Goal: Task Accomplishment & Management: Use online tool/utility

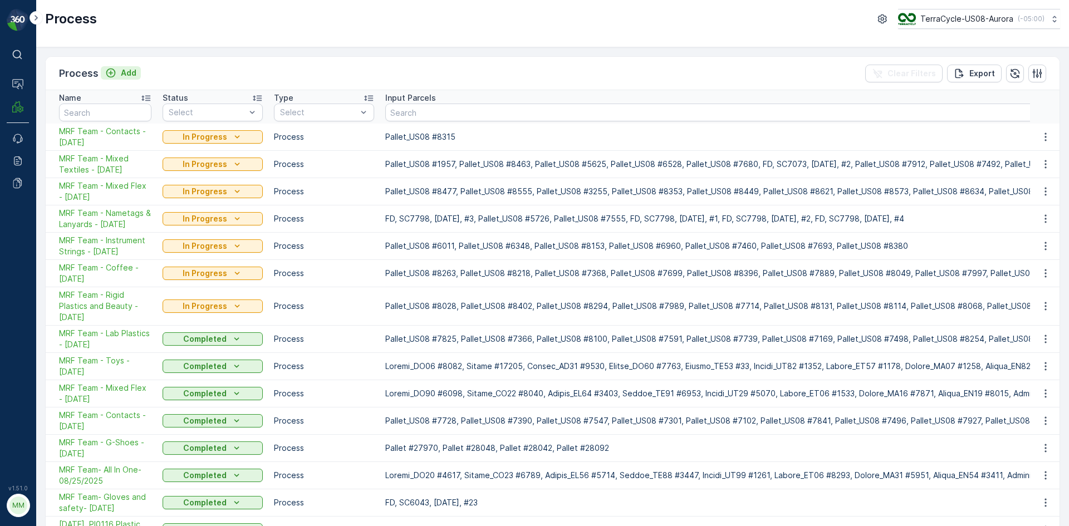
click at [111, 77] on icon "Add" at bounding box center [110, 72] width 9 height 9
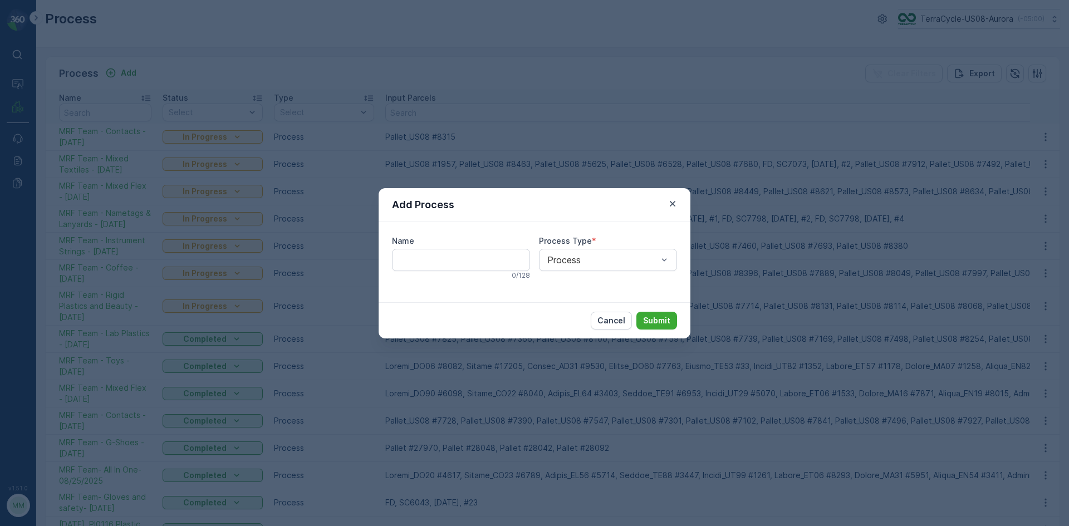
click at [206, 58] on div "Add Process Name 0 / 128 Process Type * Process Cancel Submit" at bounding box center [534, 263] width 1069 height 526
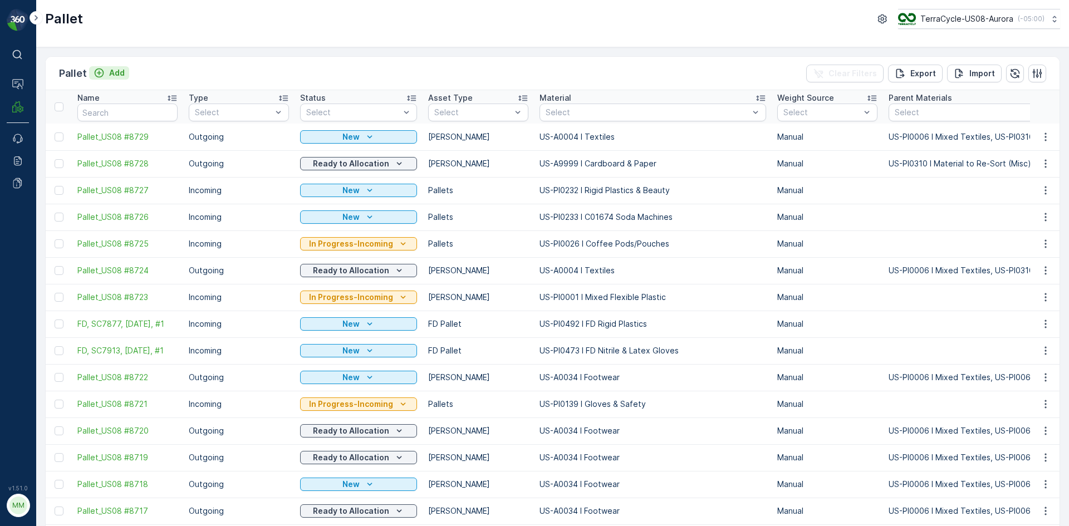
click at [104, 74] on icon "Add" at bounding box center [99, 72] width 11 height 11
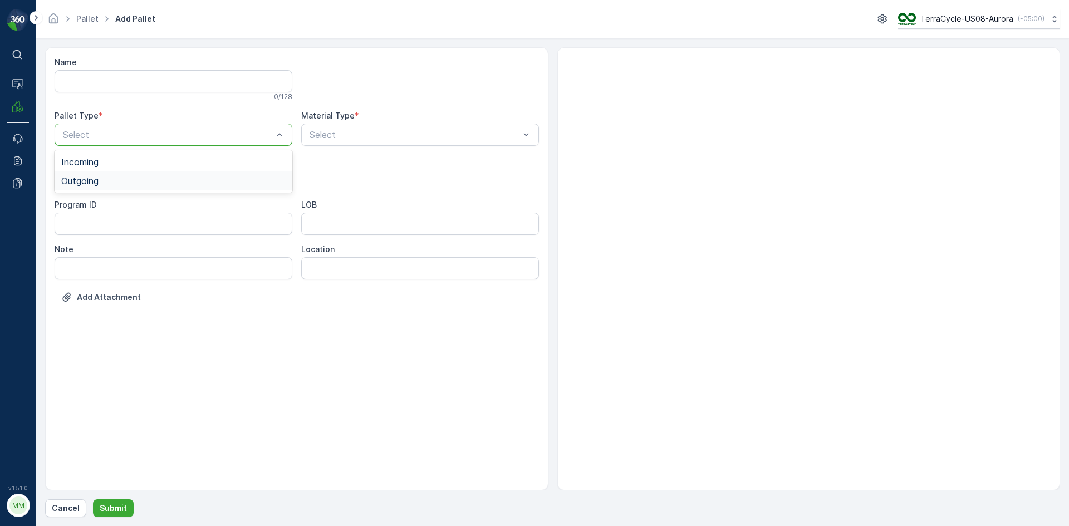
click at [195, 179] on div "Outgoing" at bounding box center [173, 181] width 224 height 10
click at [160, 204] on div "Gaylord" at bounding box center [173, 207] width 224 height 10
type input "0158"
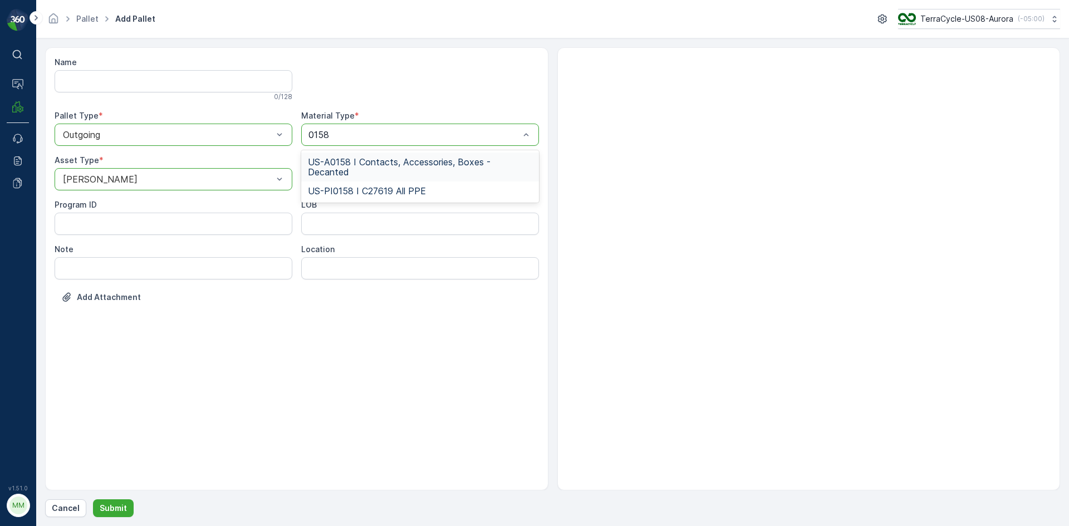
click at [373, 165] on span "US-A0158 I Contacts, Accessories, Boxes - Decanted" at bounding box center [420, 167] width 224 height 20
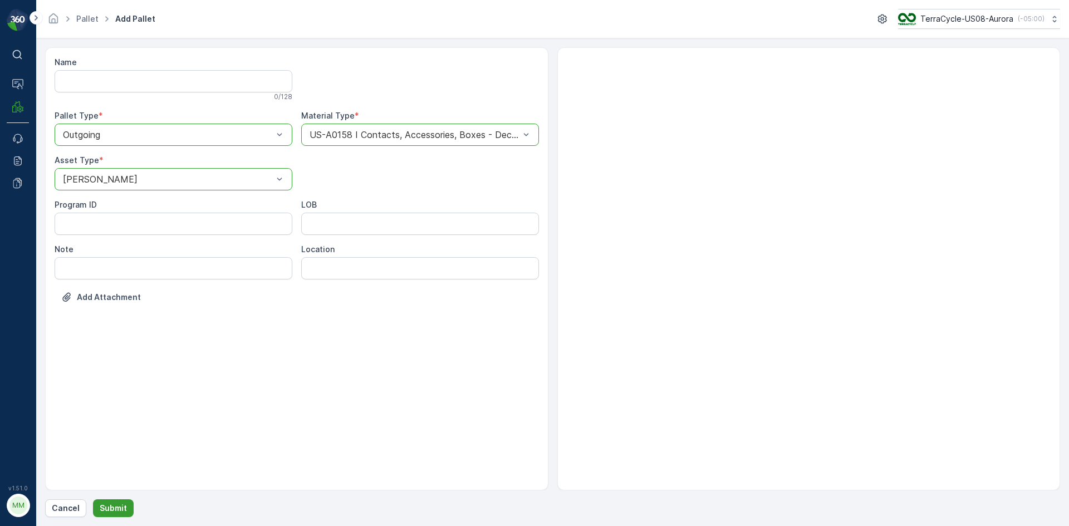
click at [93, 504] on div "Cancel Submit" at bounding box center [552, 508] width 1015 height 18
click at [103, 505] on p "Submit" at bounding box center [113, 508] width 27 height 11
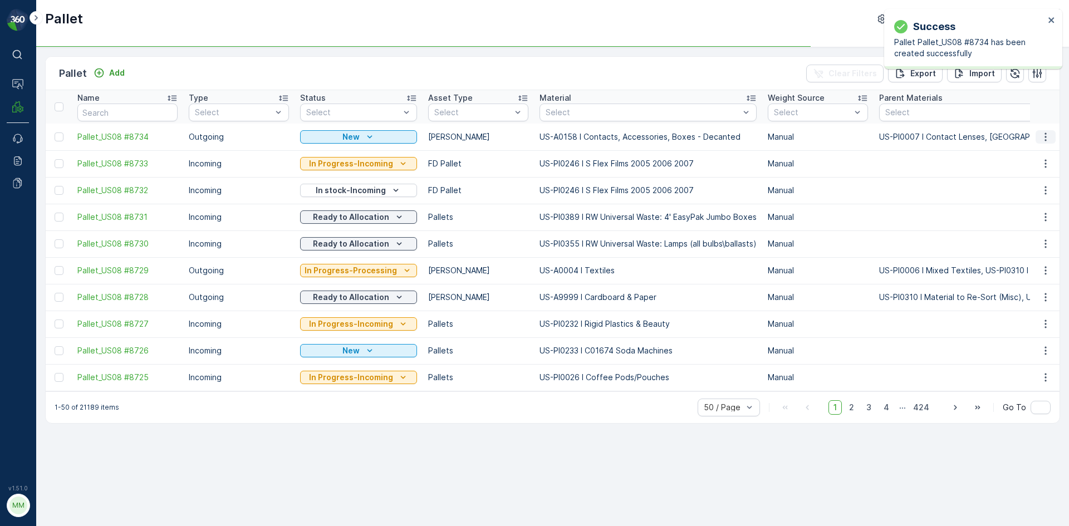
click at [1047, 140] on icon "button" at bounding box center [1045, 136] width 11 height 11
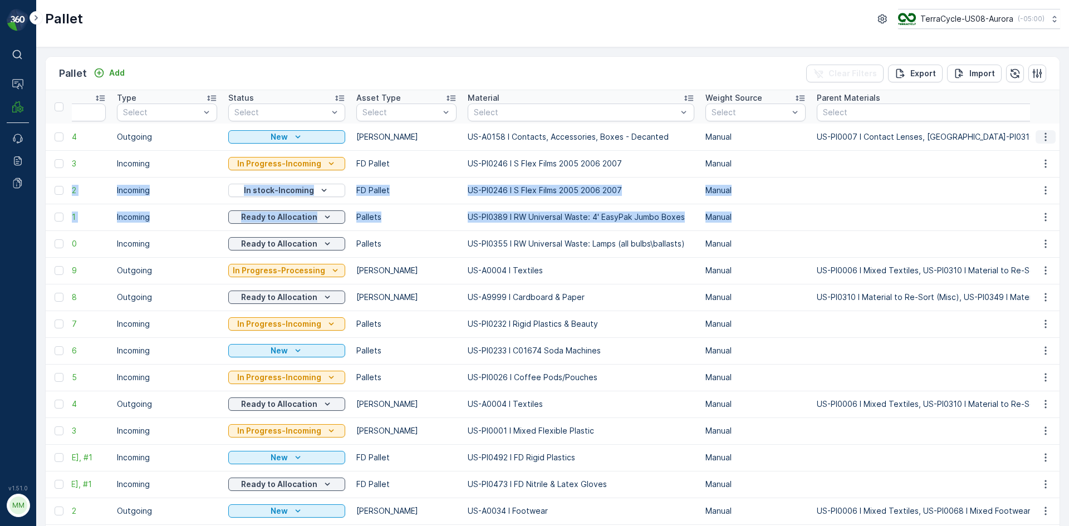
scroll to position [0, 112]
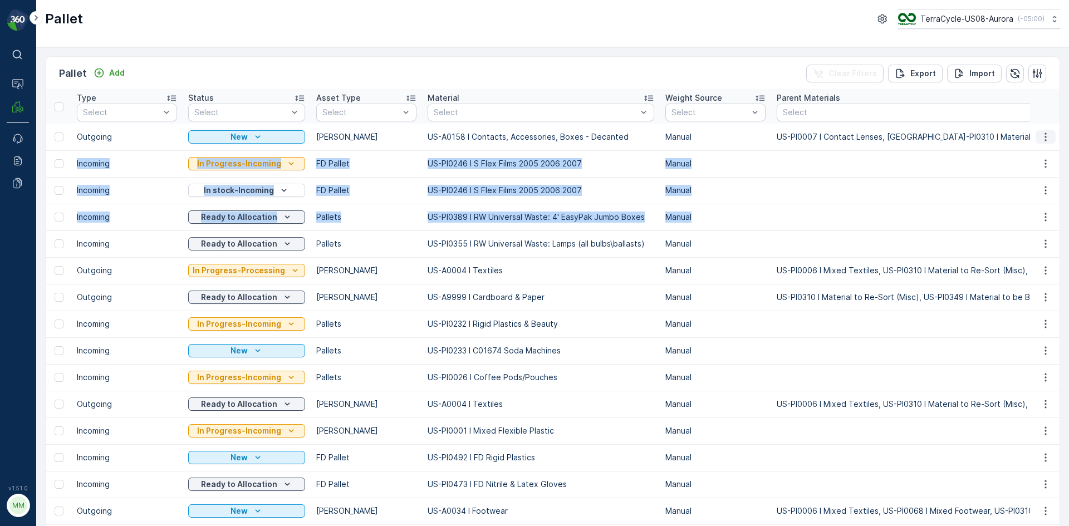
drag, startPoint x: 1029, startPoint y: 215, endPoint x: 1040, endPoint y: 140, distance: 76.0
click at [1040, 140] on icon "button" at bounding box center [1045, 136] width 11 height 11
click at [1010, 214] on span "Print QR" at bounding box center [1015, 215] width 31 height 11
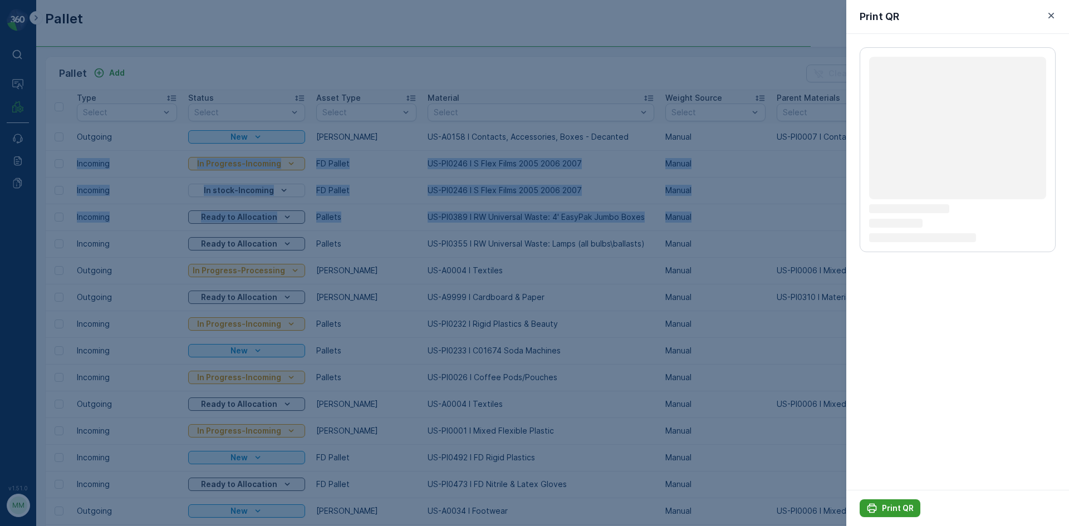
click at [895, 503] on p "Print QR" at bounding box center [898, 508] width 32 height 11
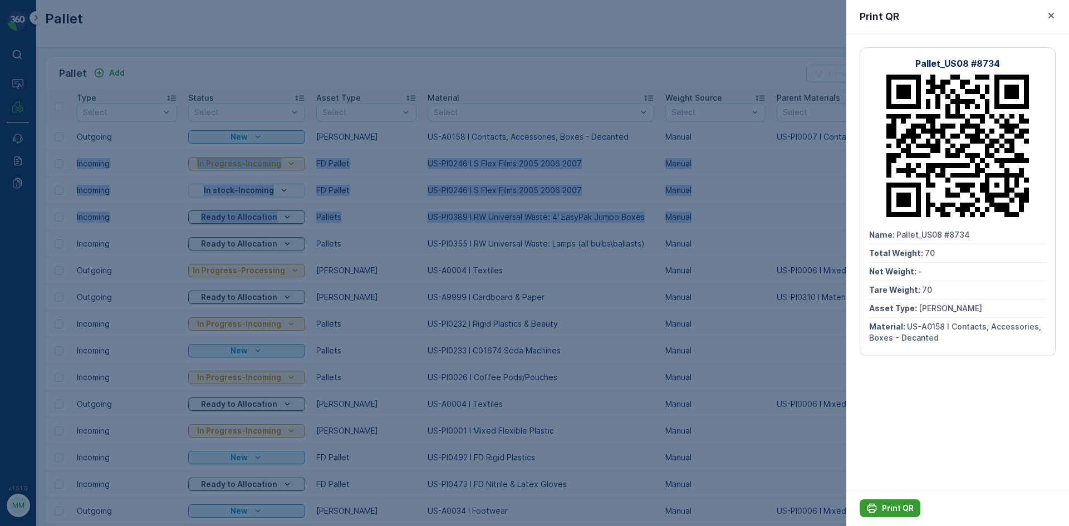
scroll to position [0, 0]
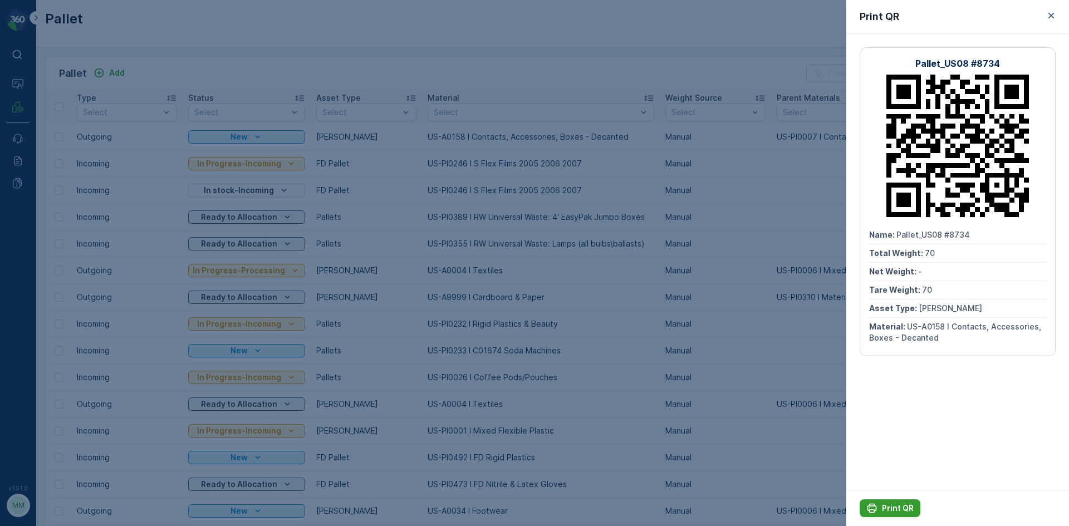
click at [775, 375] on div at bounding box center [534, 263] width 1069 height 526
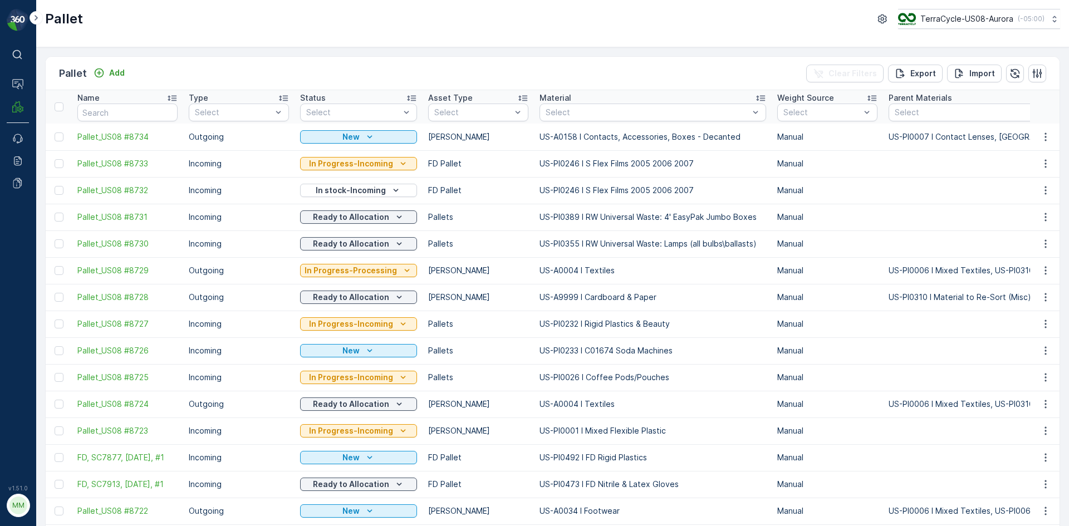
drag, startPoint x: 564, startPoint y: 180, endPoint x: 251, endPoint y: 173, distance: 312.9
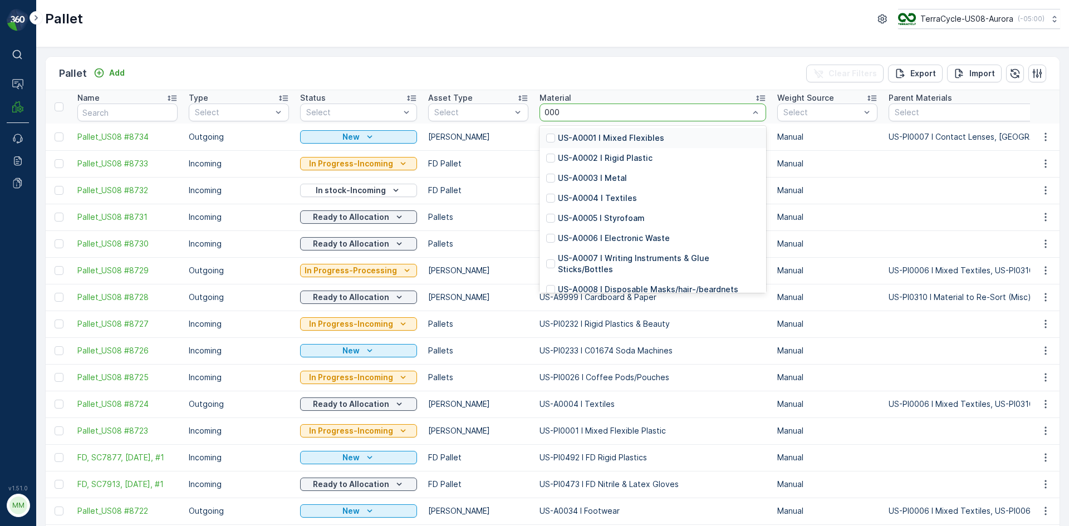
type input "0007"
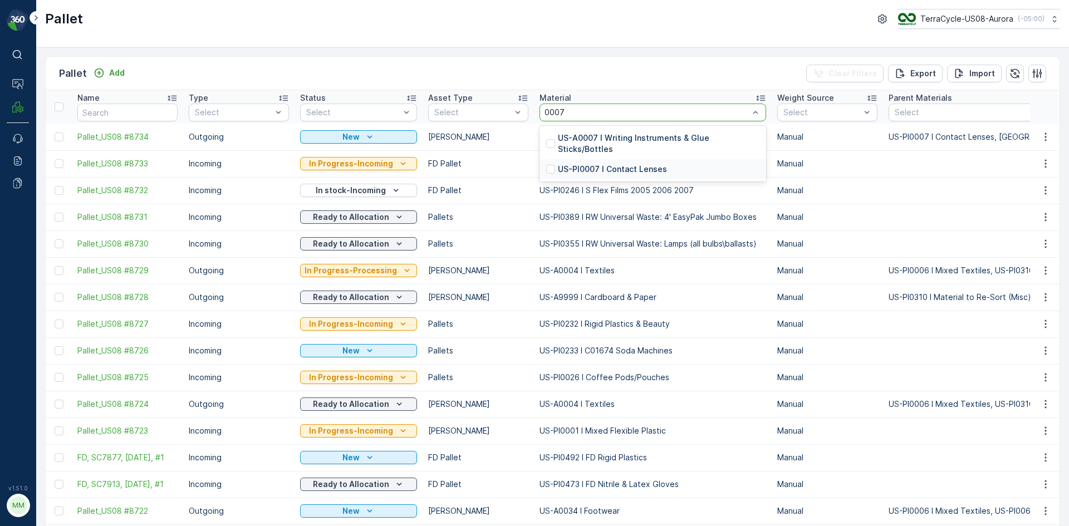
click at [622, 164] on p "US-PI0007 I Contact Lenses" at bounding box center [612, 169] width 109 height 11
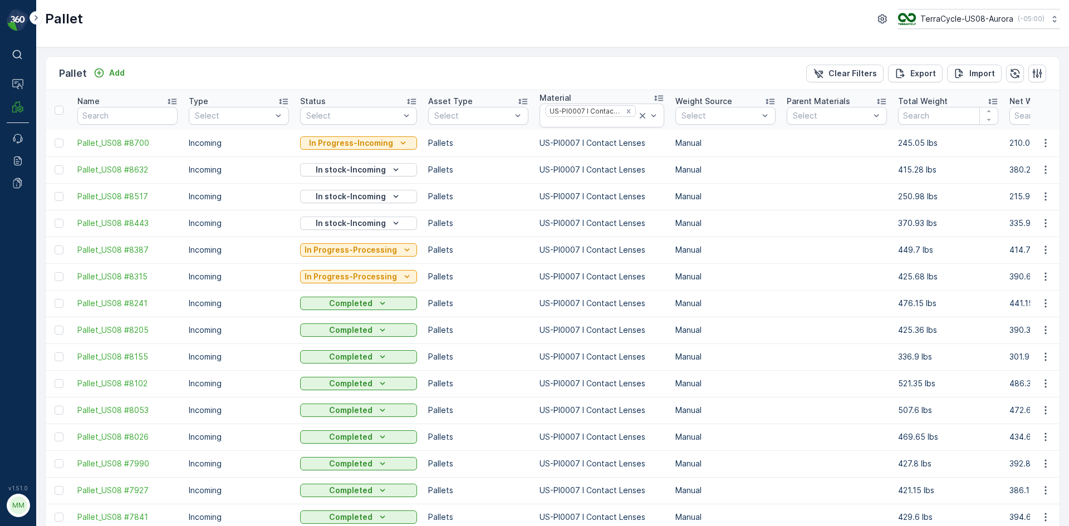
click at [380, 102] on div "Status" at bounding box center [358, 101] width 117 height 11
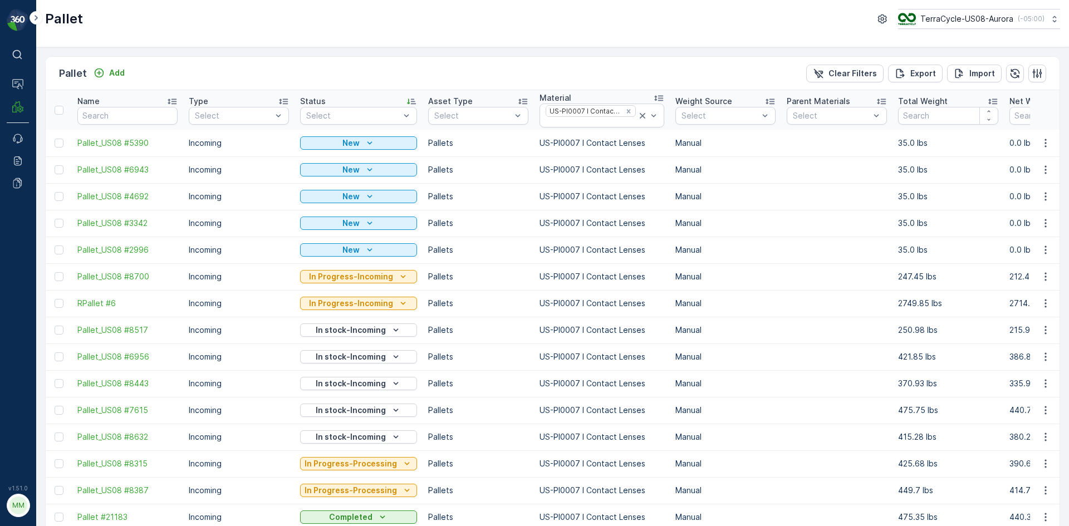
drag, startPoint x: 322, startPoint y: 46, endPoint x: 218, endPoint y: 55, distance: 105.0
click at [254, 44] on div "Pallet TerraCycle-US08-Aurora ( -05:00 )" at bounding box center [552, 23] width 1033 height 47
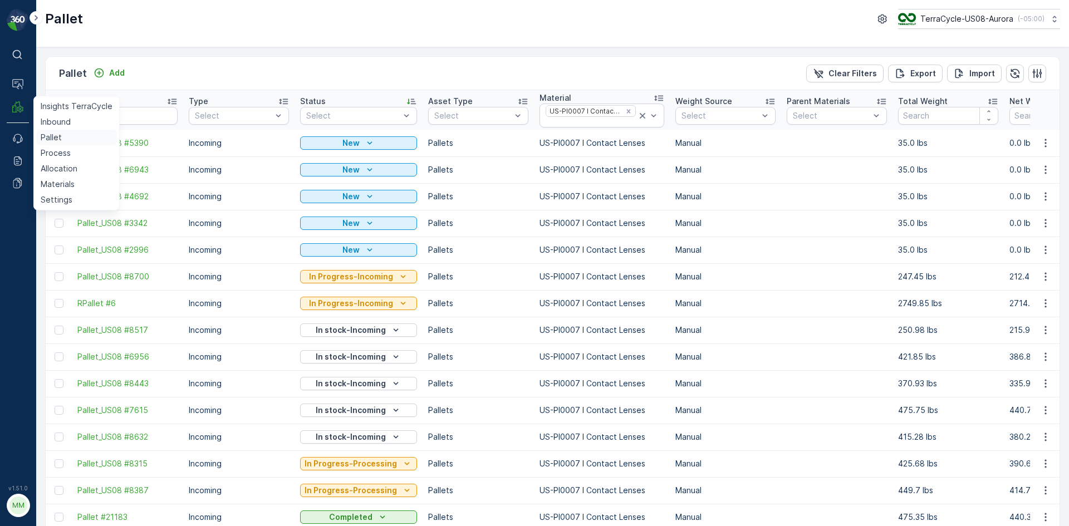
click at [67, 136] on link "Pallet" at bounding box center [76, 138] width 81 height 16
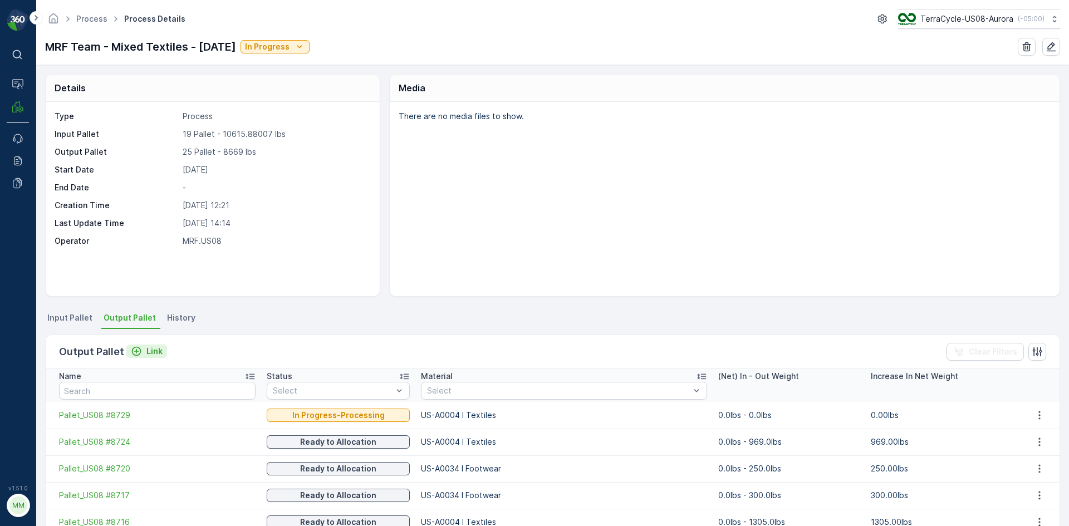
click at [141, 351] on div "Link" at bounding box center [147, 351] width 32 height 11
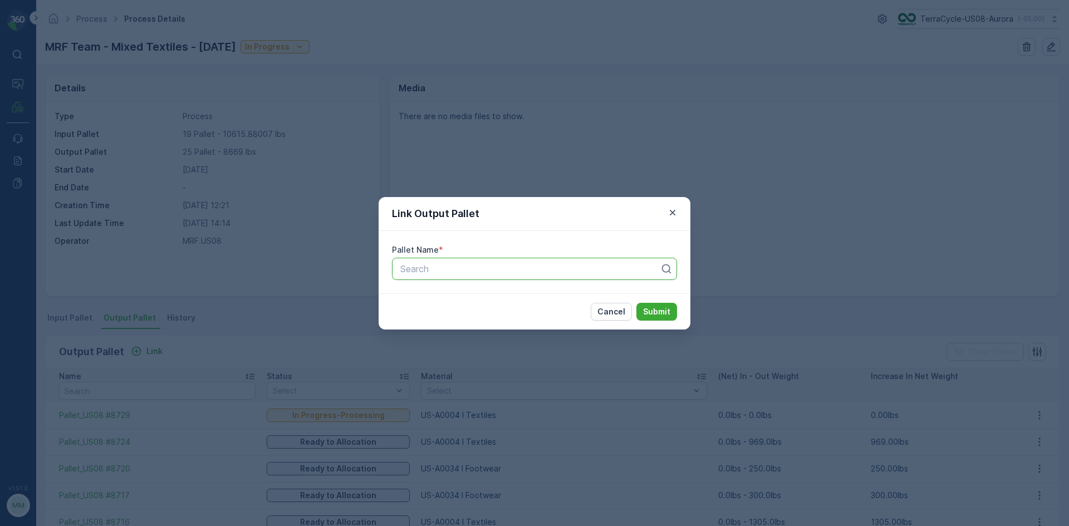
click at [414, 273] on div at bounding box center [530, 269] width 262 height 10
type input "8734"
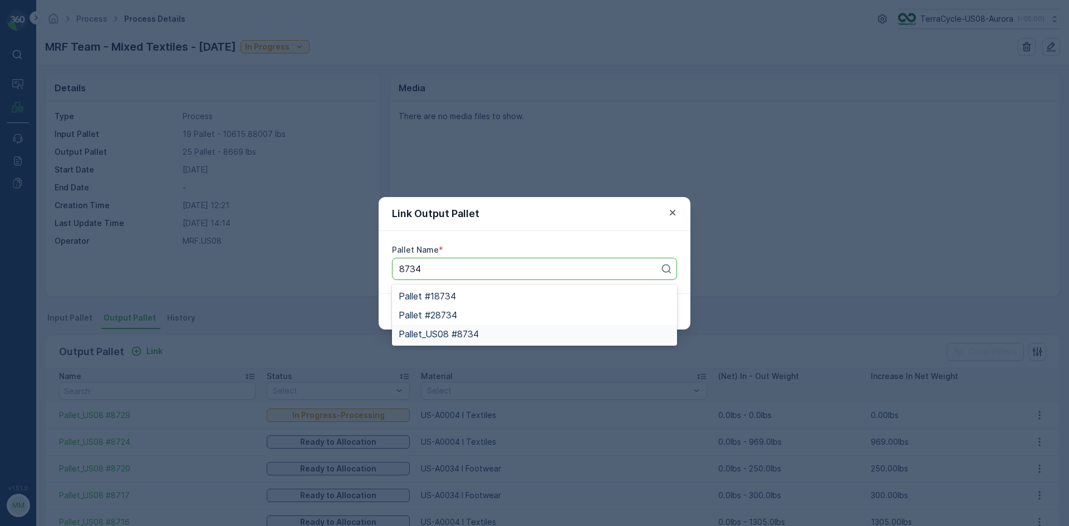
click at [466, 329] on span "Pallet_US08 #8734" at bounding box center [439, 334] width 80 height 10
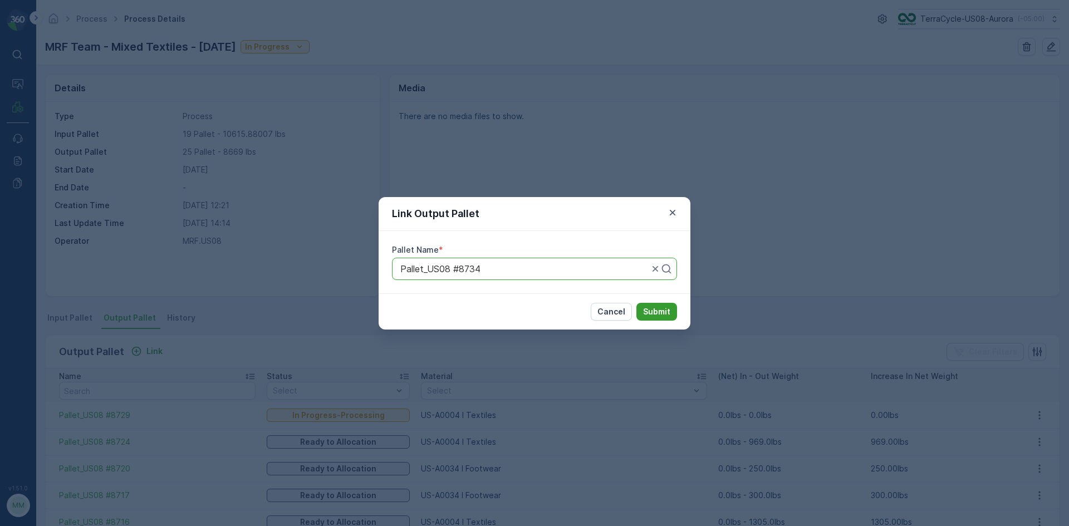
click at [659, 307] on p "Submit" at bounding box center [656, 311] width 27 height 11
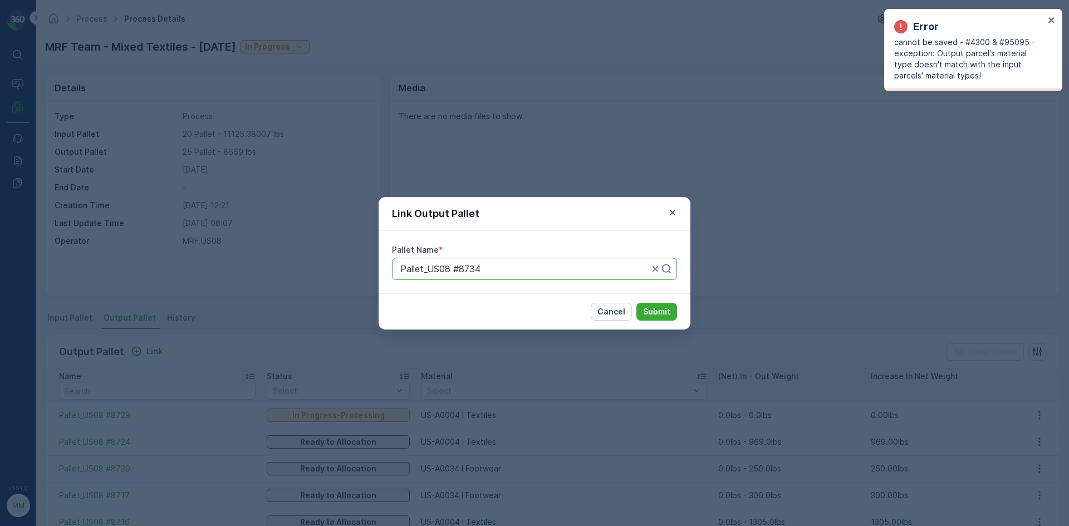
click at [656, 365] on div "Link Output Pallet Pallet Name * Pallet_US08 #8734 Cancel Submit" at bounding box center [534, 263] width 1069 height 526
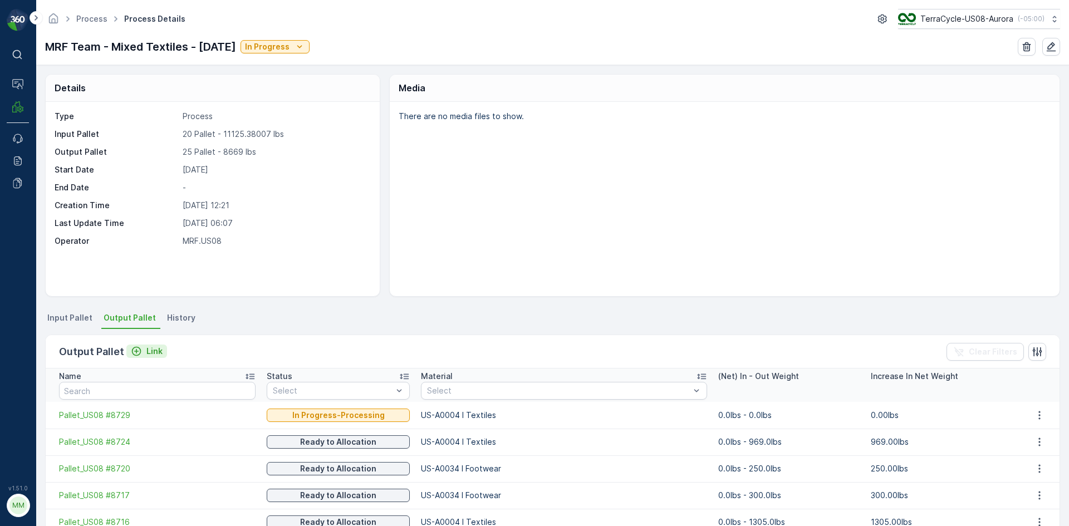
click at [146, 355] on p "Link" at bounding box center [154, 351] width 16 height 11
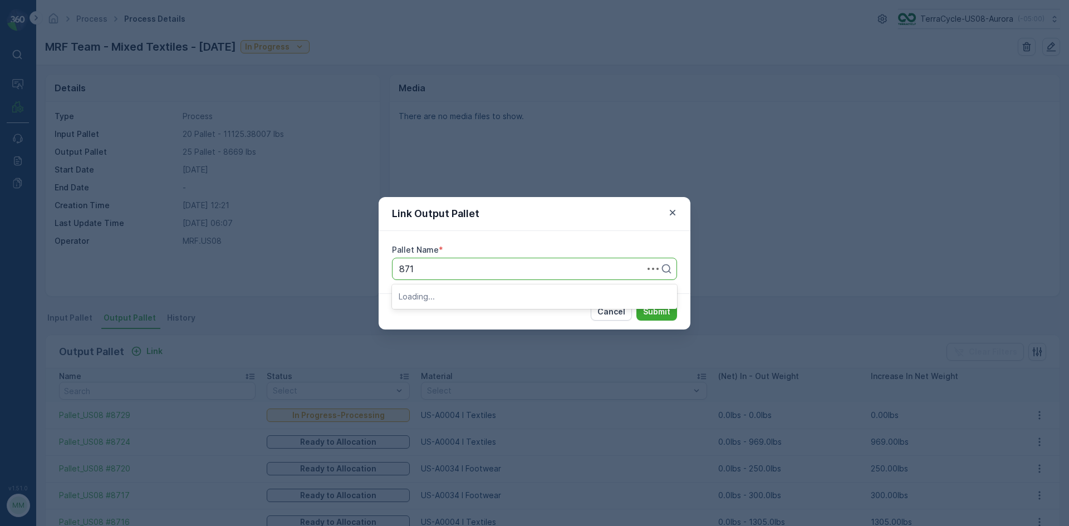
type input "8718"
click at [636, 303] on button "Submit" at bounding box center [656, 312] width 41 height 18
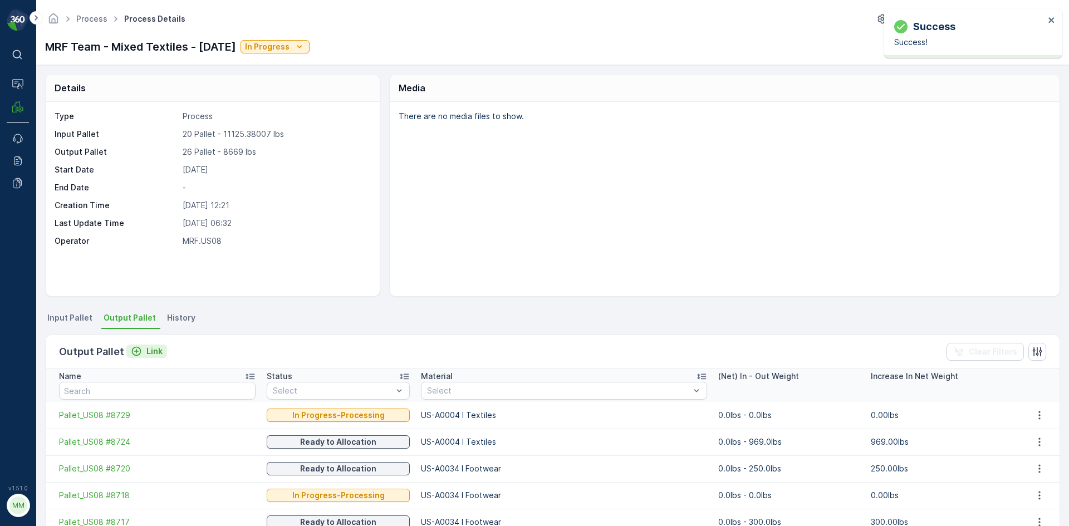
click at [148, 352] on p "Link" at bounding box center [154, 351] width 16 height 11
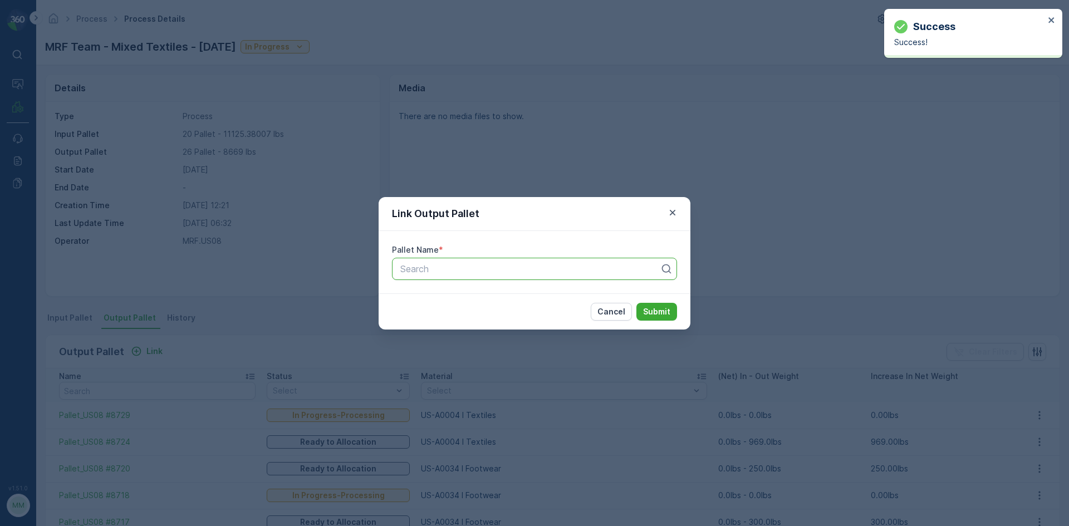
click at [463, 277] on div "Search" at bounding box center [534, 269] width 285 height 22
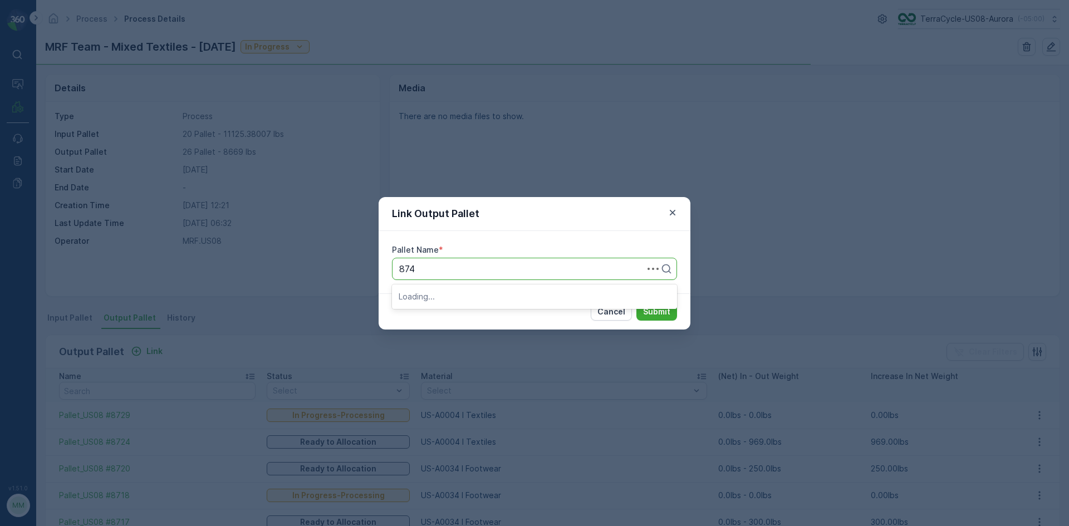
type input "8740"
click at [468, 296] on span "Pallet_US08 #8740" at bounding box center [439, 296] width 80 height 10
click at [636, 303] on button "Submit" at bounding box center [656, 312] width 41 height 18
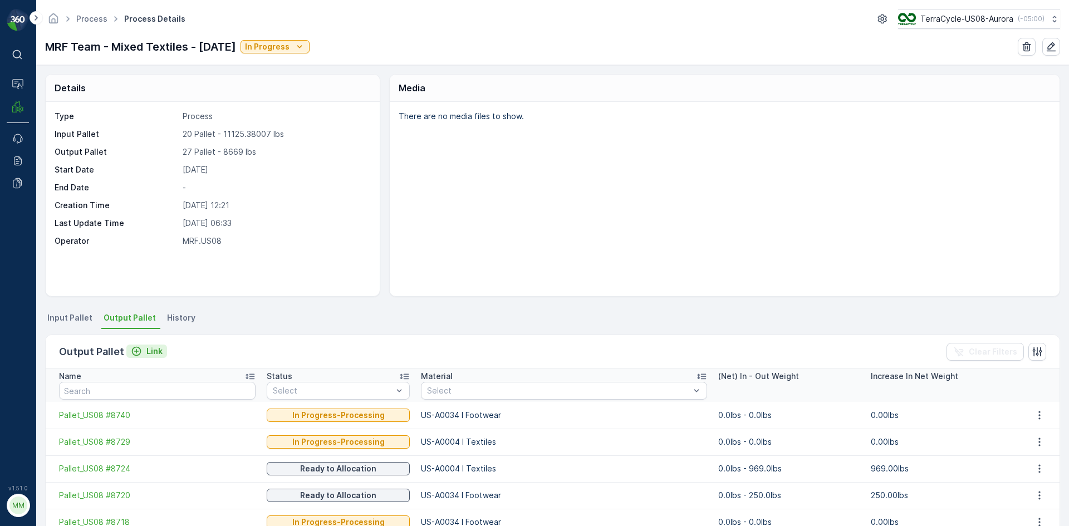
click at [146, 345] on button "Link" at bounding box center [146, 351] width 41 height 13
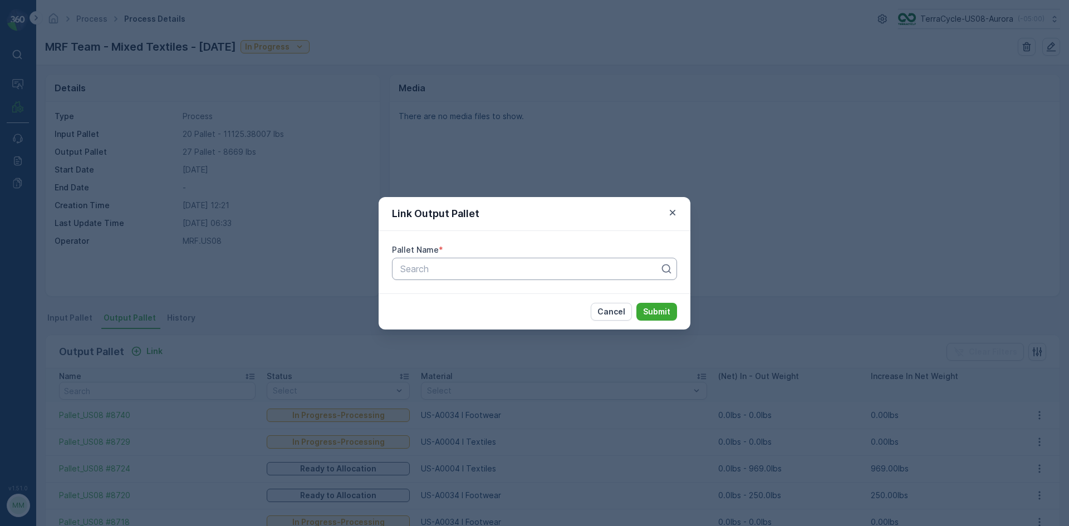
click at [514, 276] on div "Search" at bounding box center [534, 269] width 285 height 22
type input "8552"
click at [636, 303] on button "Submit" at bounding box center [656, 312] width 41 height 18
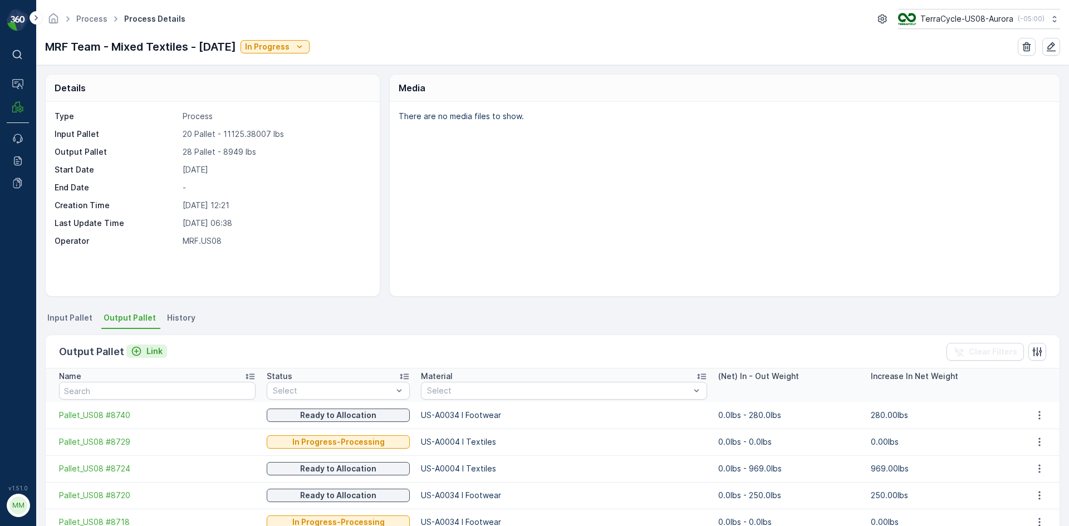
click at [154, 353] on p "Link" at bounding box center [154, 351] width 16 height 11
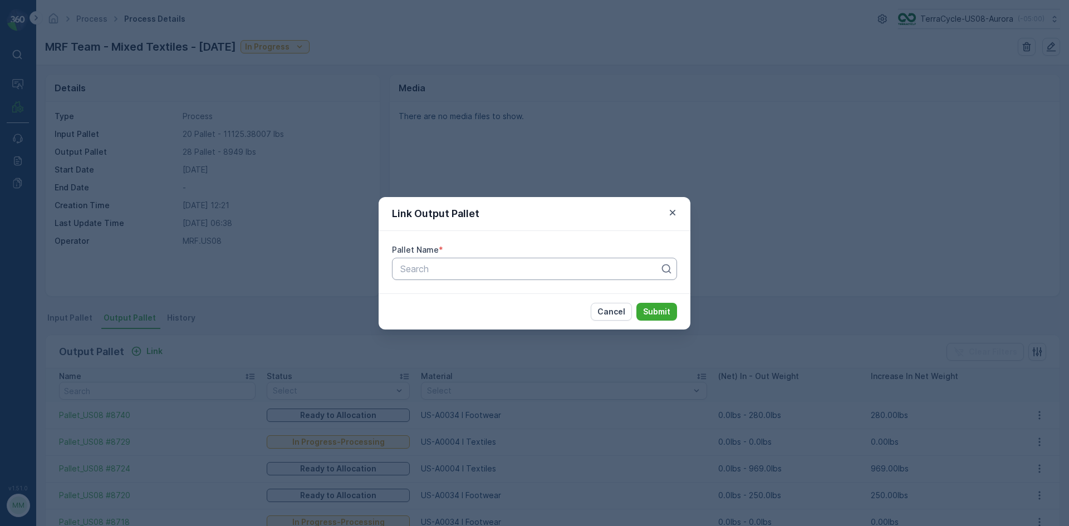
click at [402, 271] on div at bounding box center [530, 269] width 262 height 10
type input "8742"
click at [636, 303] on button "Submit" at bounding box center [656, 312] width 41 height 18
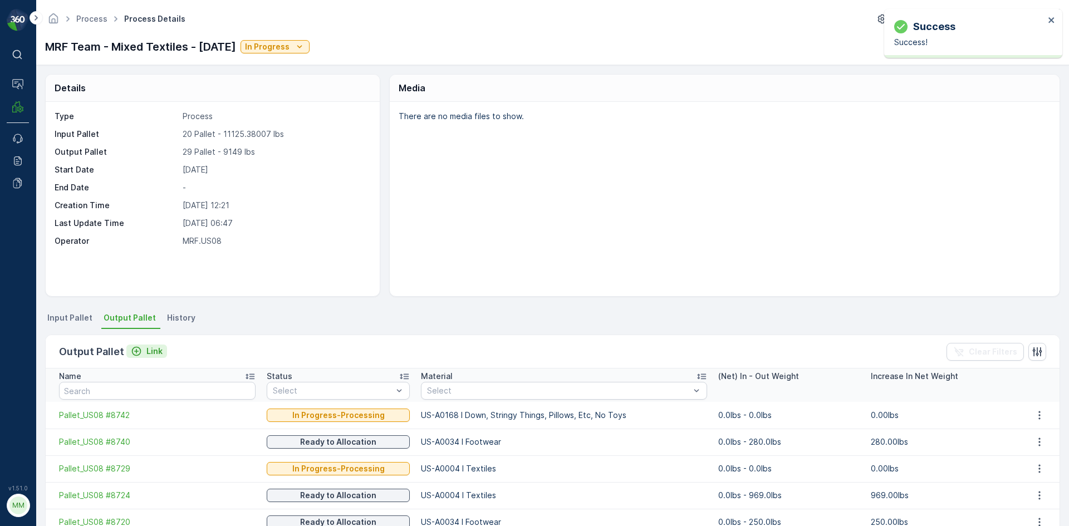
click at [155, 351] on p "Link" at bounding box center [154, 351] width 16 height 11
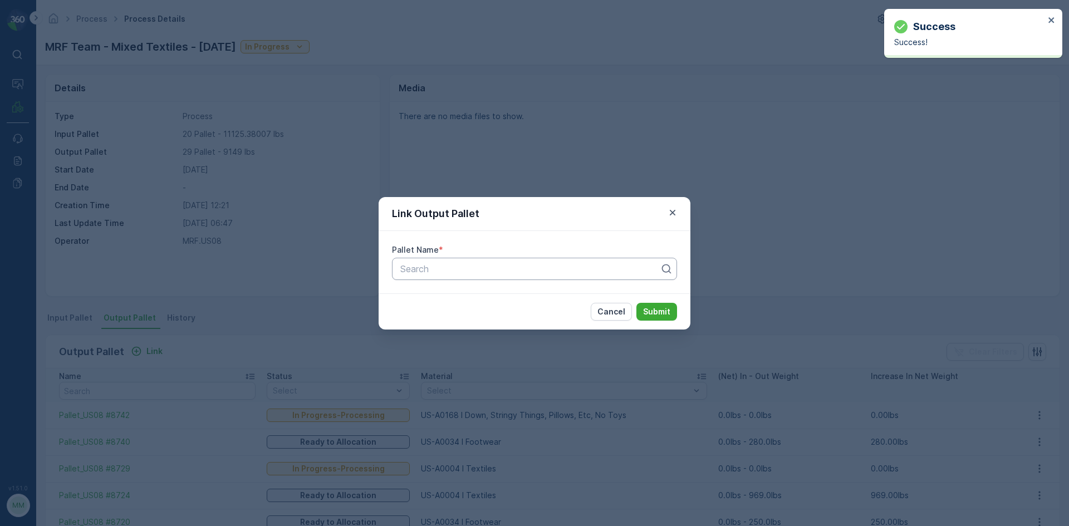
click at [426, 273] on div at bounding box center [530, 269] width 262 height 10
type input "8739"
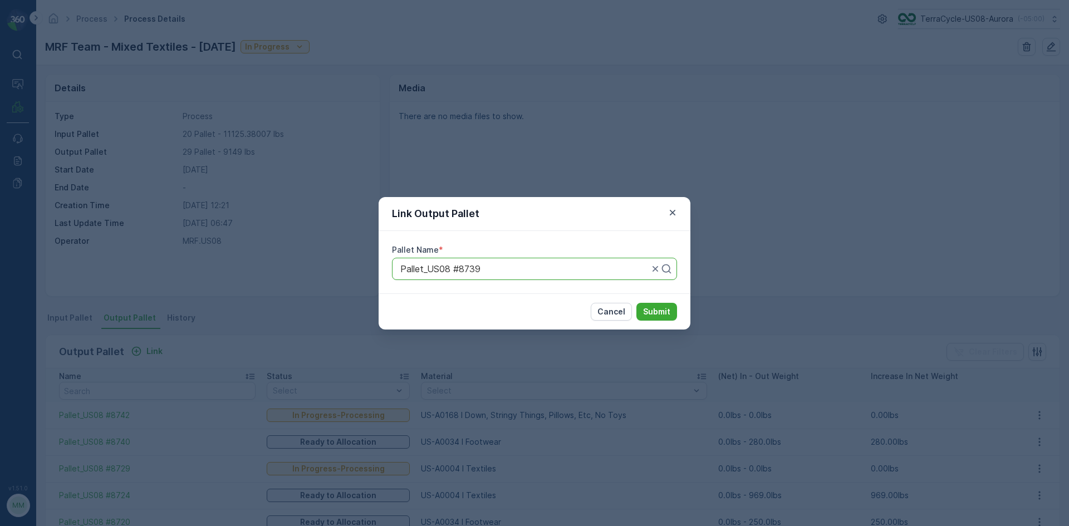
click at [636, 303] on button "Submit" at bounding box center [656, 312] width 41 height 18
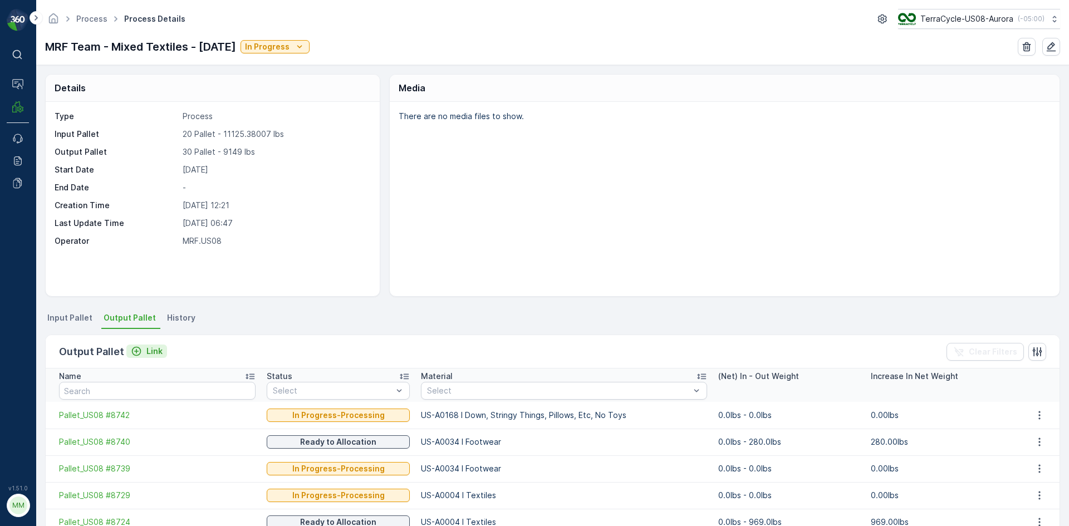
click at [143, 355] on div "Link" at bounding box center [147, 351] width 32 height 11
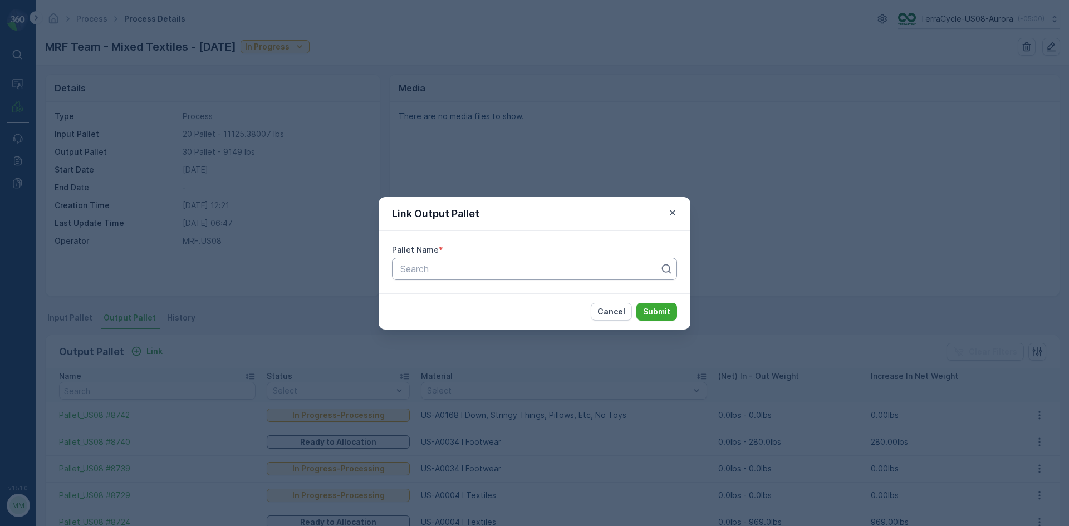
click at [423, 264] on div at bounding box center [530, 269] width 262 height 10
type input "8739"
click at [636, 303] on button "Submit" at bounding box center [656, 312] width 41 height 18
click at [424, 265] on div at bounding box center [524, 269] width 250 height 10
type input "8745"
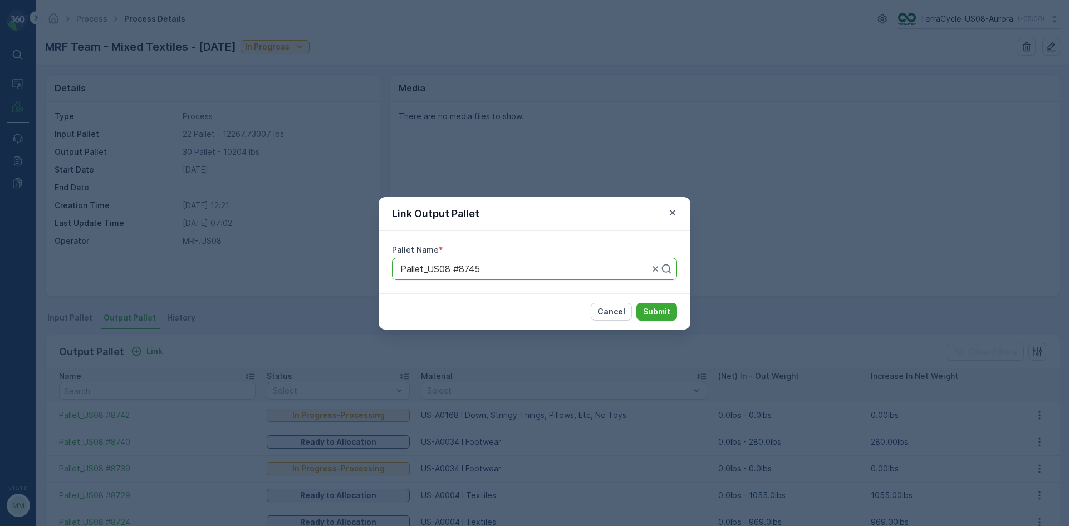
click at [636, 303] on button "Submit" at bounding box center [656, 312] width 41 height 18
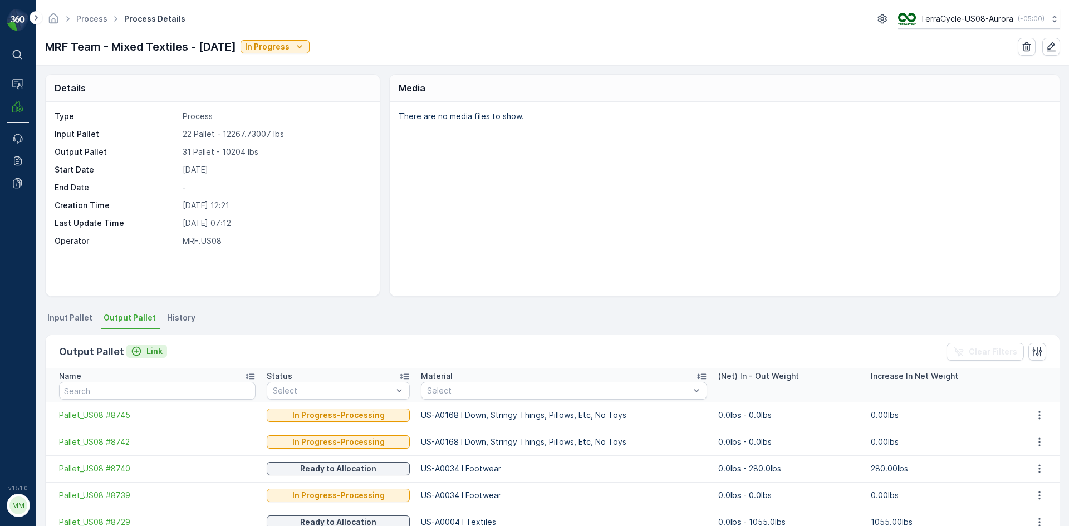
click at [158, 346] on p "Link" at bounding box center [154, 351] width 16 height 11
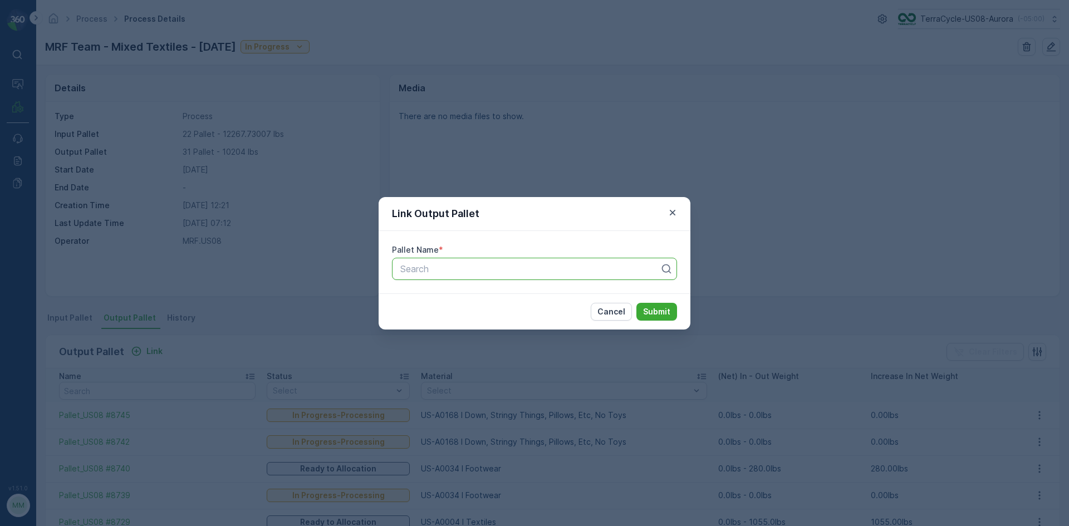
click at [416, 266] on div at bounding box center [530, 269] width 262 height 10
type input "8750"
click at [636, 303] on button "Submit" at bounding box center [656, 312] width 41 height 18
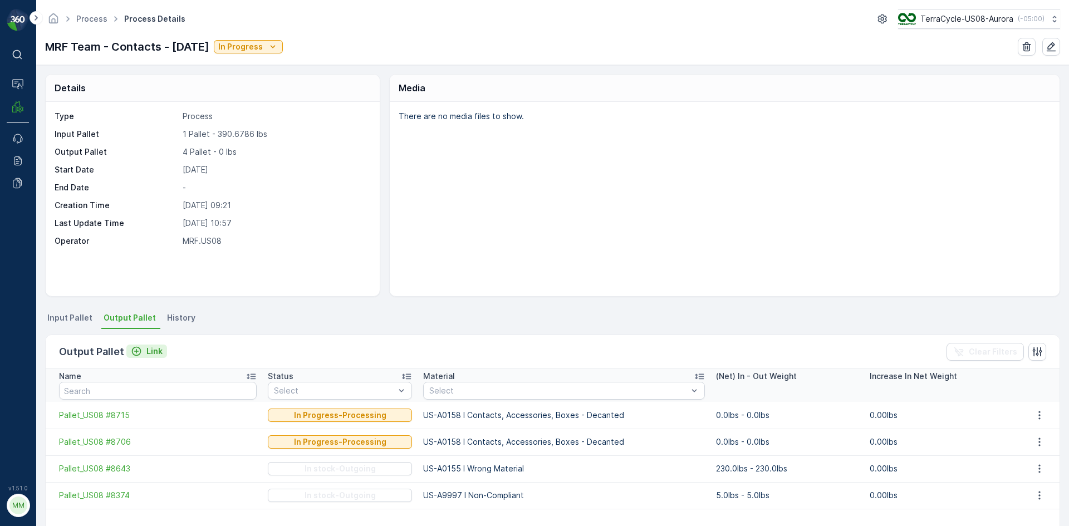
click at [159, 356] on p "Link" at bounding box center [154, 351] width 16 height 11
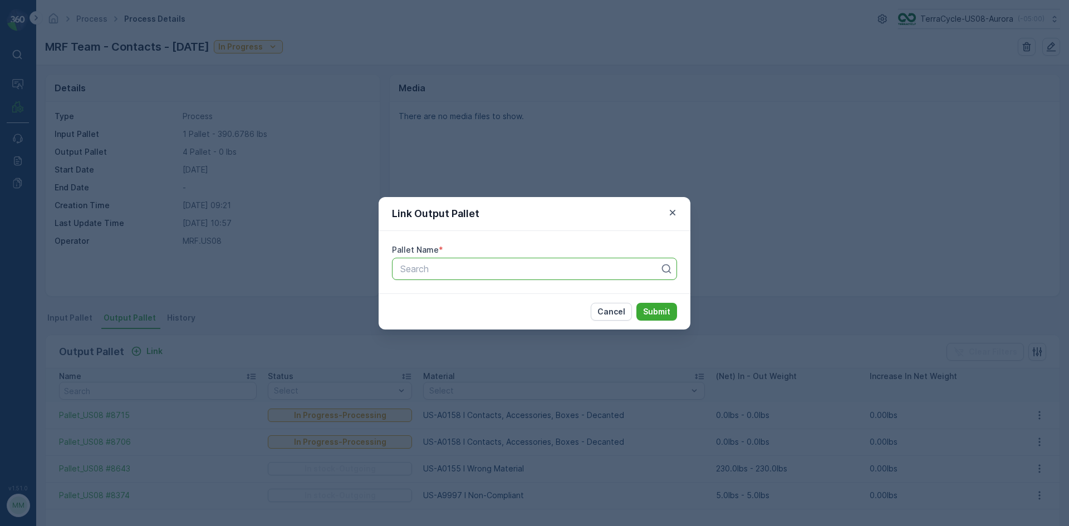
click at [475, 272] on div at bounding box center [530, 269] width 262 height 10
type input "8734"
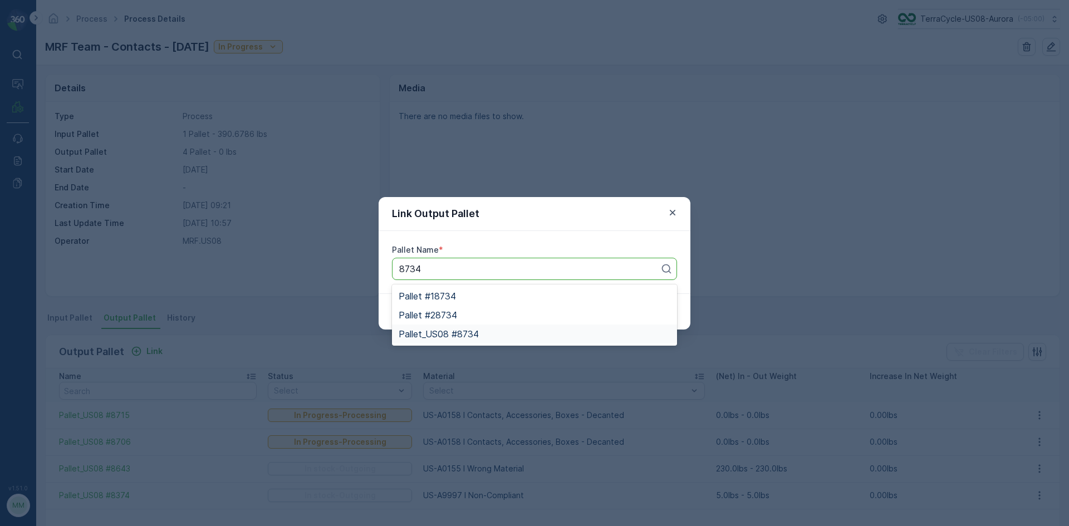
click at [478, 332] on span "Pallet_US08 #8734" at bounding box center [439, 334] width 80 height 10
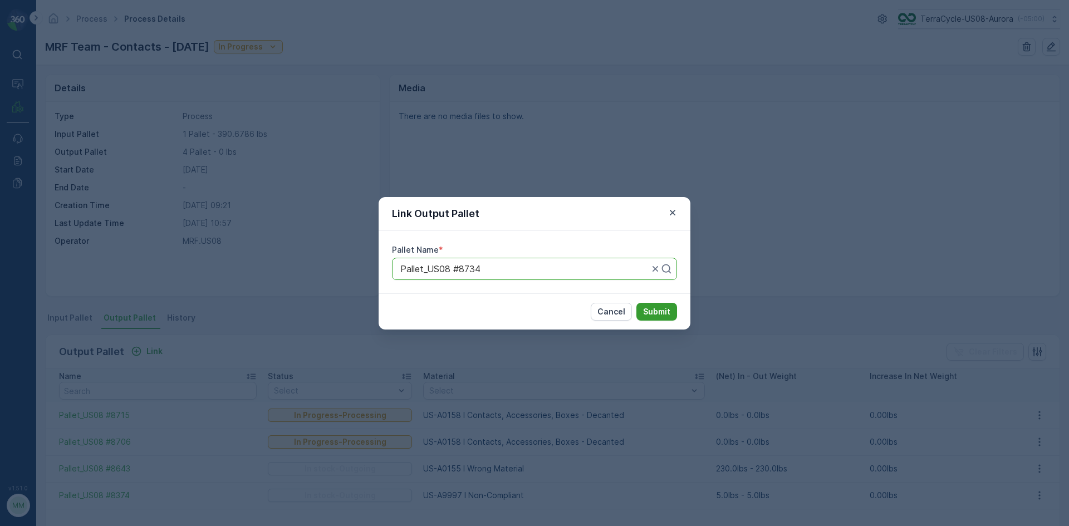
click at [657, 311] on p "Submit" at bounding box center [656, 311] width 27 height 11
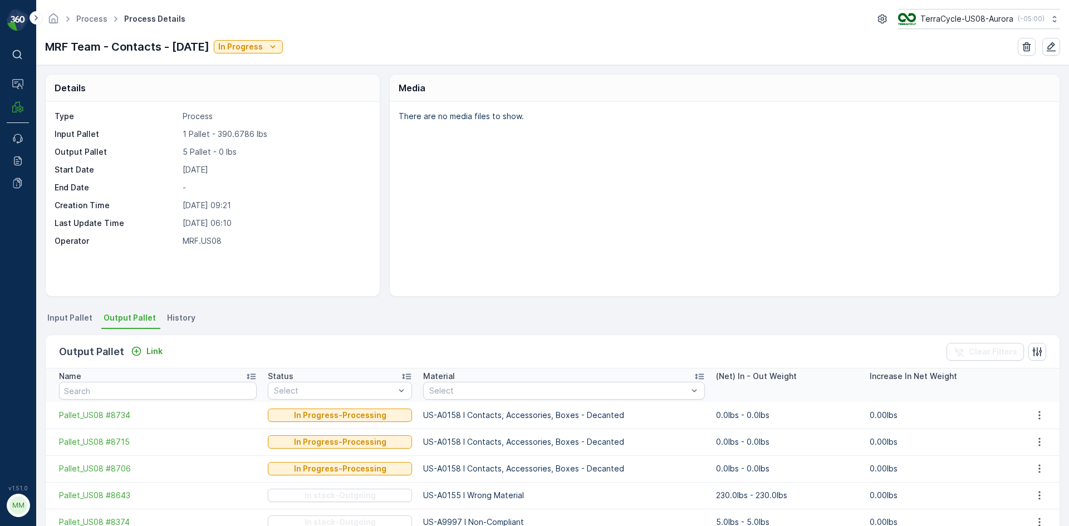
click at [45, 316] on div "Details Type Process Input Pallet 1 Pallet - 390.6786 lbs Output Pallet 5 Palle…" at bounding box center [552, 295] width 1033 height 461
click at [55, 318] on span "Input Pallet" at bounding box center [69, 317] width 45 height 11
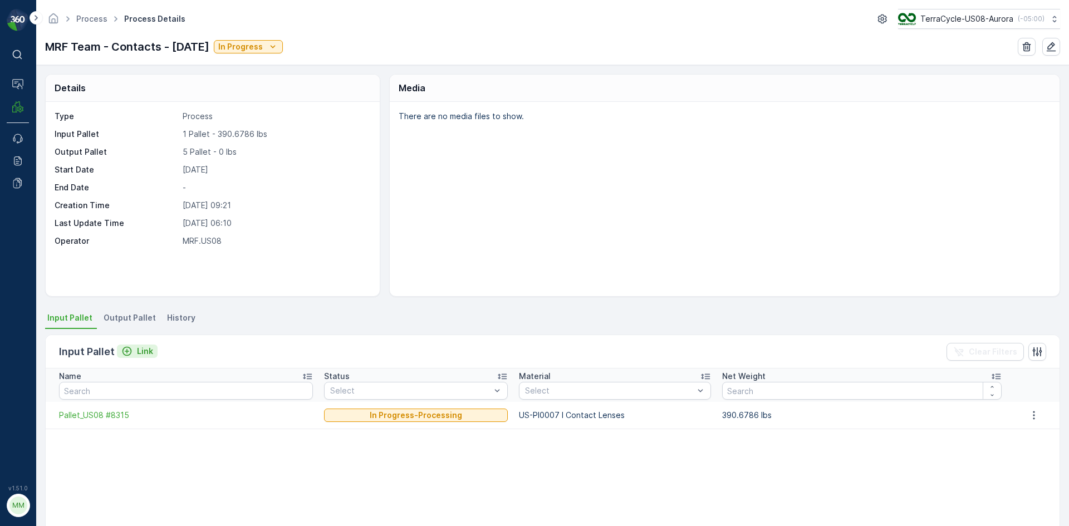
click at [147, 353] on p "Link" at bounding box center [145, 351] width 16 height 11
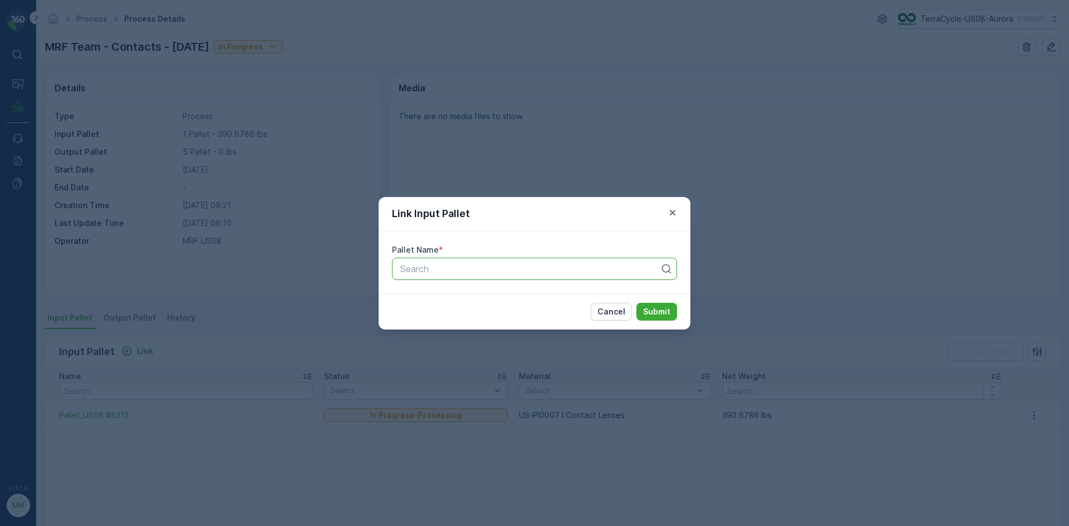
click at [436, 277] on div "Search" at bounding box center [534, 269] width 285 height 22
type input "8387"
click at [471, 297] on span "Pallet_US08 #8387" at bounding box center [439, 296] width 80 height 10
click at [651, 313] on p "Submit" at bounding box center [656, 311] width 27 height 11
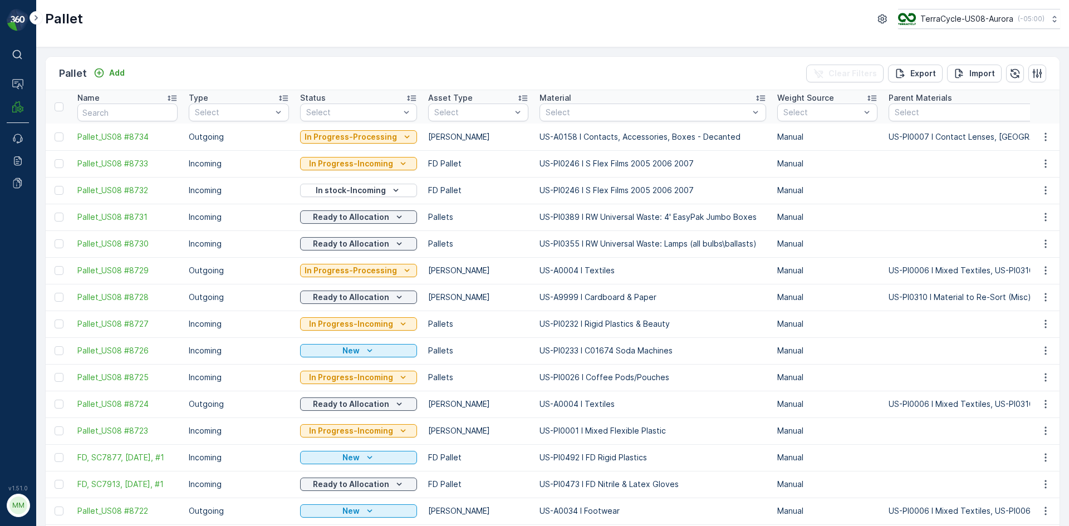
click at [132, 77] on div "Pallet Add Clear Filters Export Import" at bounding box center [553, 73] width 1014 height 33
click at [121, 75] on p "Add" at bounding box center [117, 72] width 16 height 11
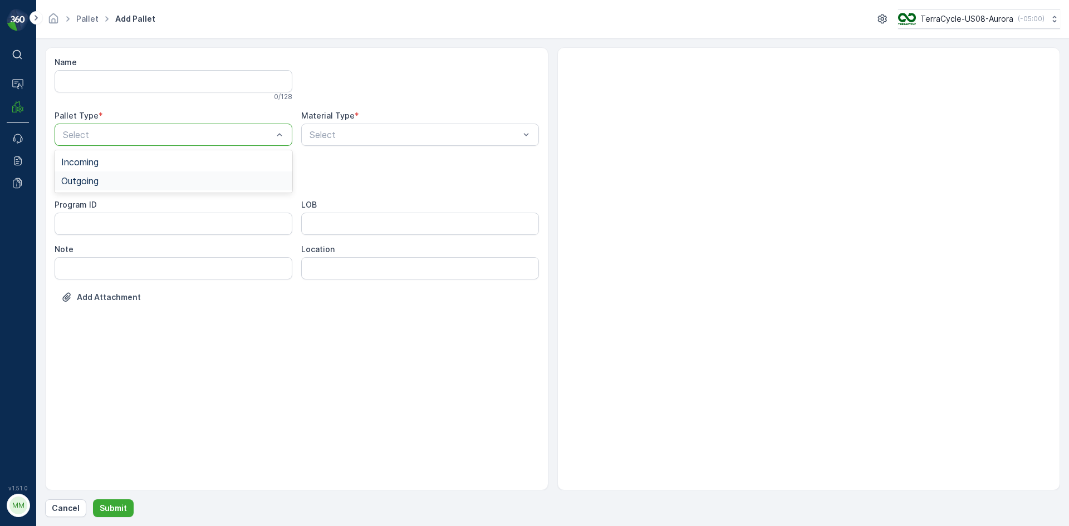
drag, startPoint x: 174, startPoint y: 128, endPoint x: 150, endPoint y: 177, distance: 54.3
click at [150, 177] on div "Outgoing" at bounding box center [173, 181] width 224 height 10
drag, startPoint x: 134, startPoint y: 202, endPoint x: 169, endPoint y: 198, distance: 34.7
click at [135, 202] on div "[PERSON_NAME]" at bounding box center [173, 207] width 224 height 10
type input "0034"
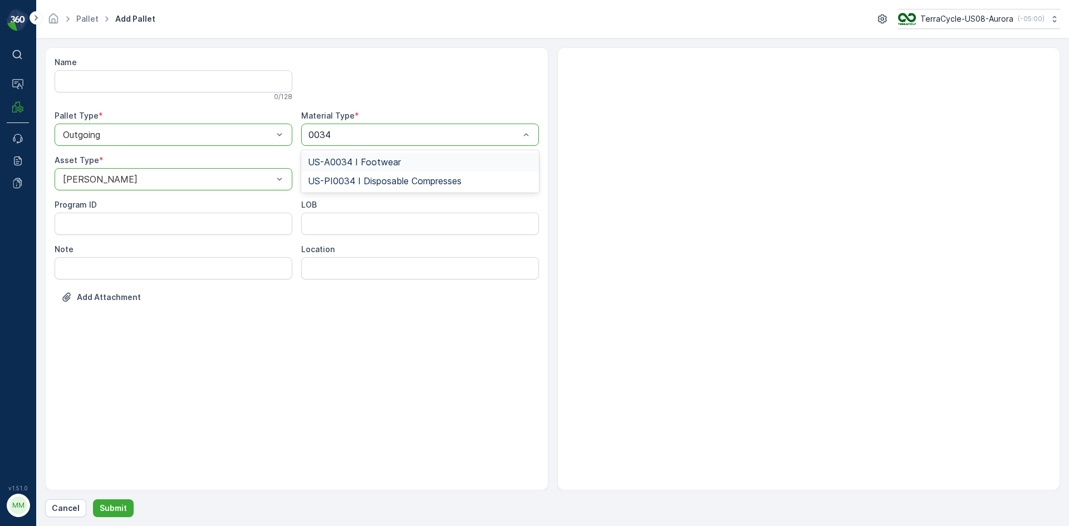
click at [429, 163] on div "US-A0034 I Footwear" at bounding box center [420, 162] width 224 height 10
click at [114, 509] on p "Submit" at bounding box center [113, 508] width 27 height 11
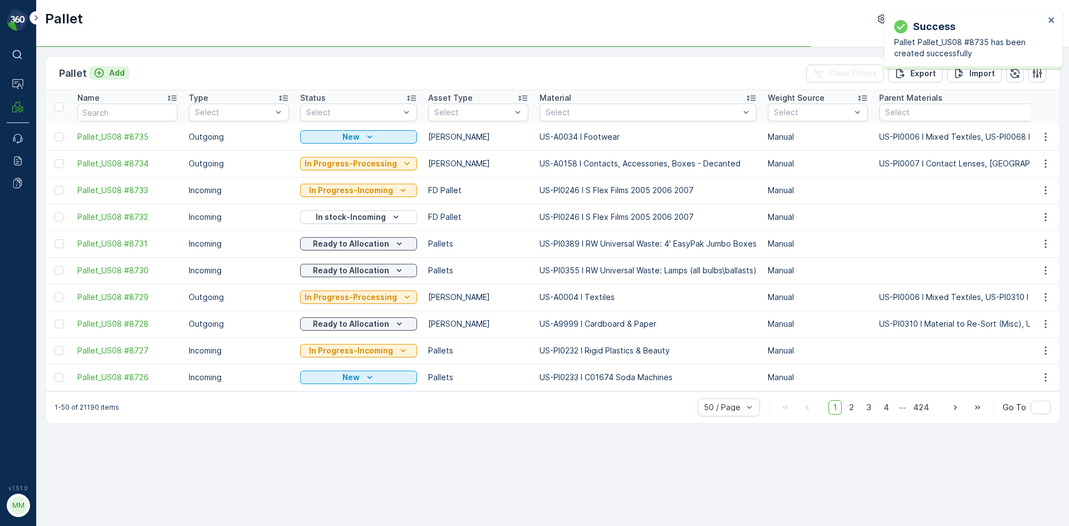
click at [105, 72] on div "Add" at bounding box center [109, 72] width 31 height 11
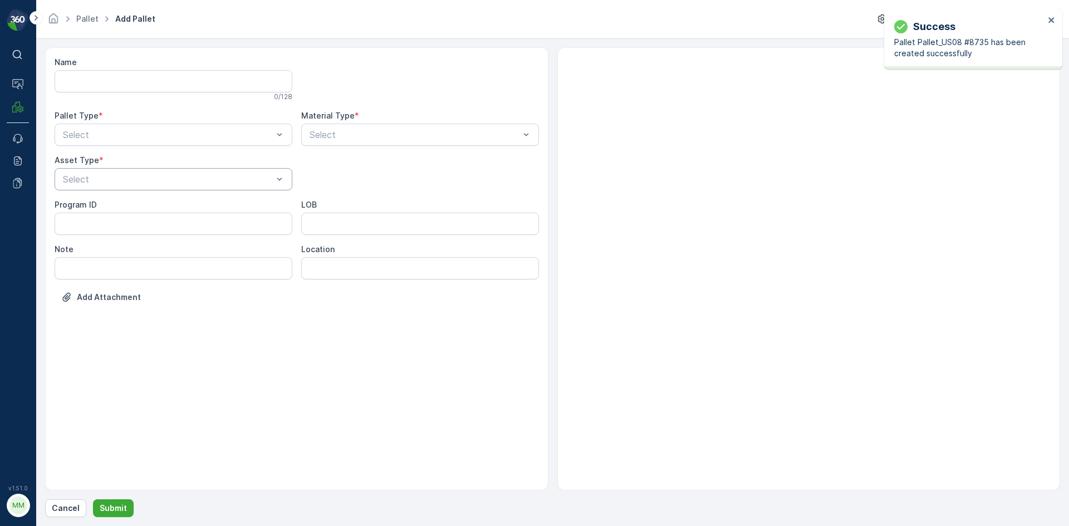
click at [109, 172] on div "Select" at bounding box center [174, 179] width 238 height 22
click at [116, 203] on div "[PERSON_NAME]" at bounding box center [173, 207] width 224 height 10
drag, startPoint x: 134, startPoint y: 171, endPoint x: 137, endPoint y: 188, distance: 17.6
click at [137, 188] on div "Incoming Outgoing" at bounding box center [174, 171] width 238 height 42
click at [137, 188] on div "Outgoing" at bounding box center [174, 180] width 238 height 19
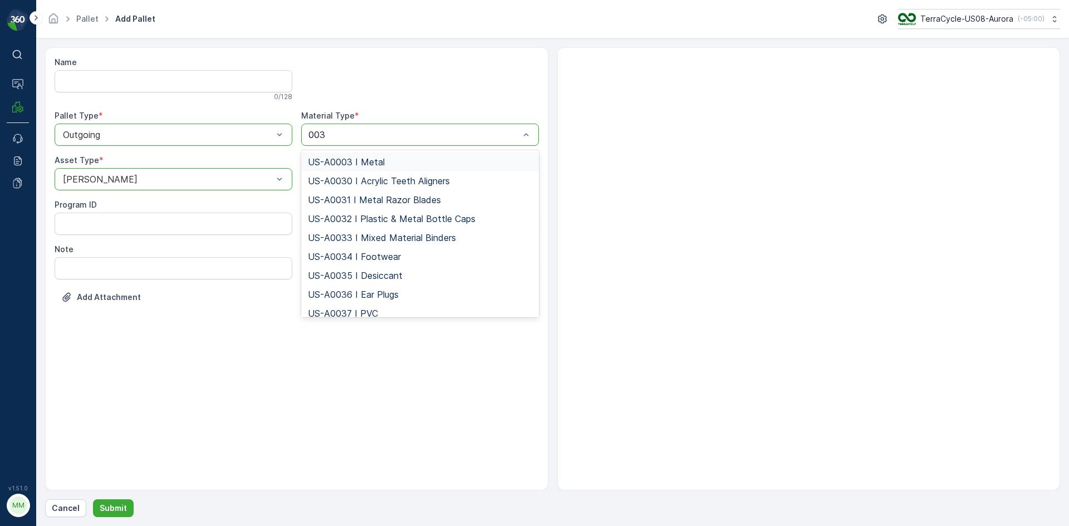
type input "0034"
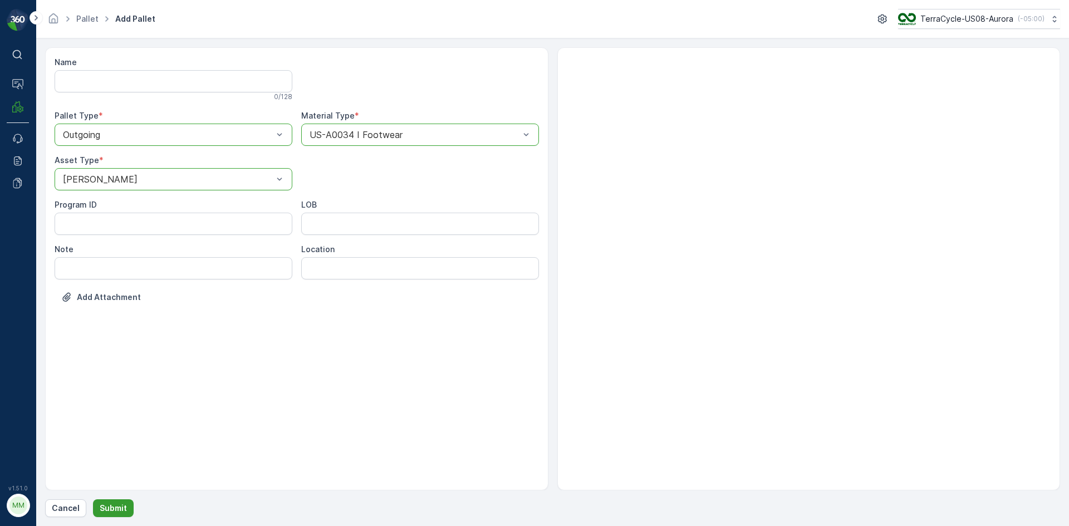
click at [117, 507] on p "Submit" at bounding box center [113, 508] width 27 height 11
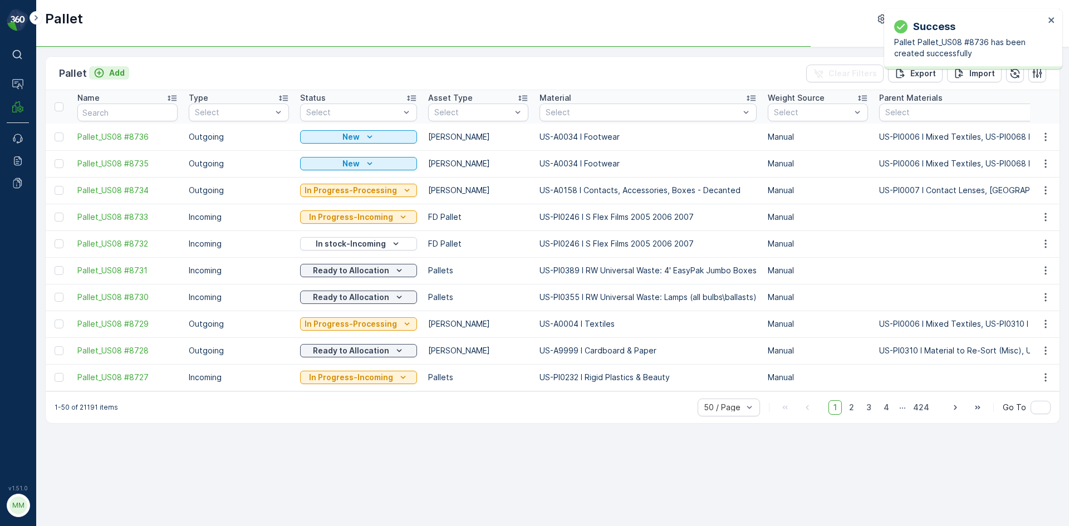
click at [111, 75] on p "Add" at bounding box center [117, 72] width 16 height 11
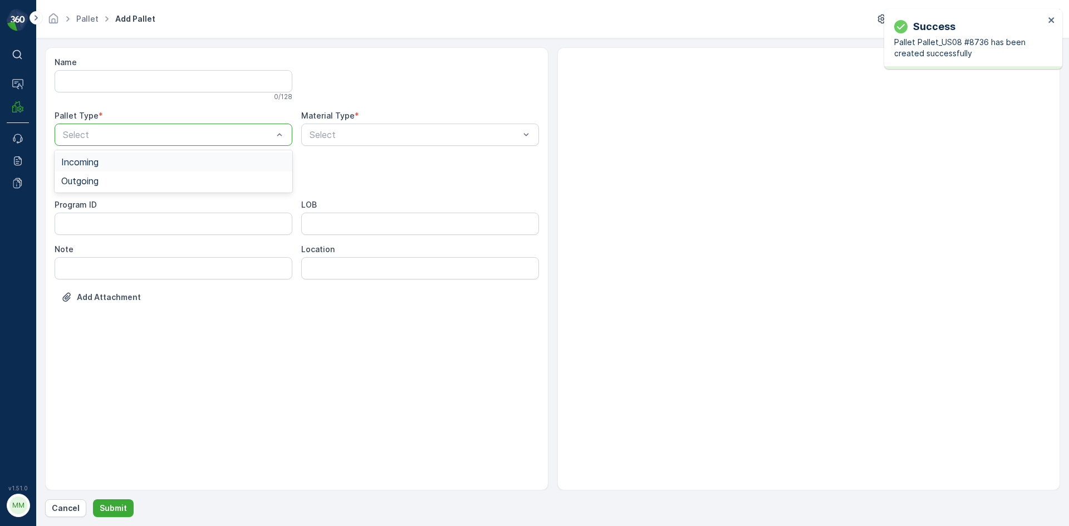
click at [137, 126] on div "Select" at bounding box center [174, 135] width 238 height 22
click at [118, 175] on div "Outgoing" at bounding box center [174, 180] width 238 height 19
click at [110, 205] on div "[PERSON_NAME]" at bounding box center [173, 207] width 224 height 10
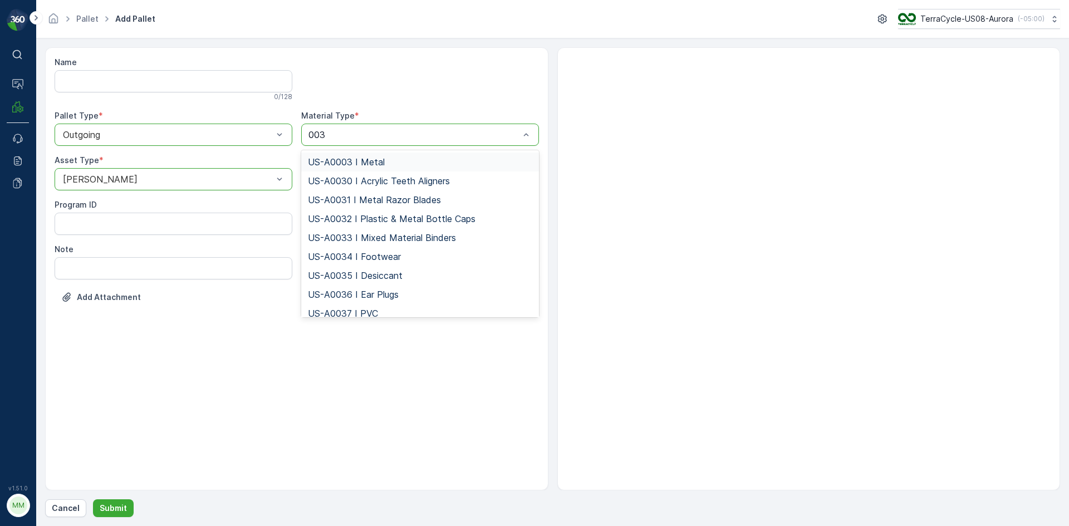
type input "0034"
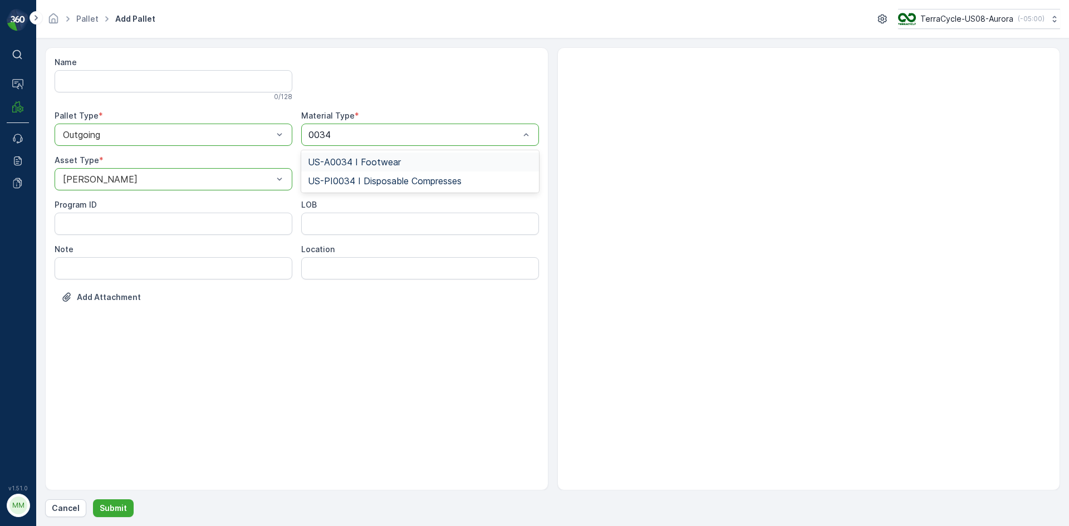
click at [421, 159] on div "US-A0034 I Footwear" at bounding box center [420, 162] width 224 height 10
click at [117, 500] on button "Submit" at bounding box center [113, 508] width 41 height 18
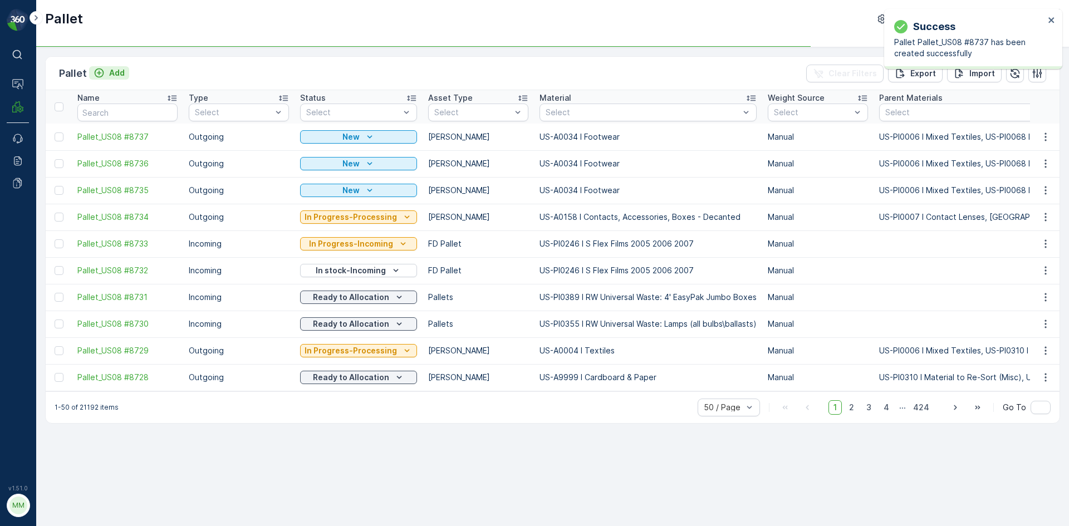
click at [116, 75] on p "Add" at bounding box center [117, 72] width 16 height 11
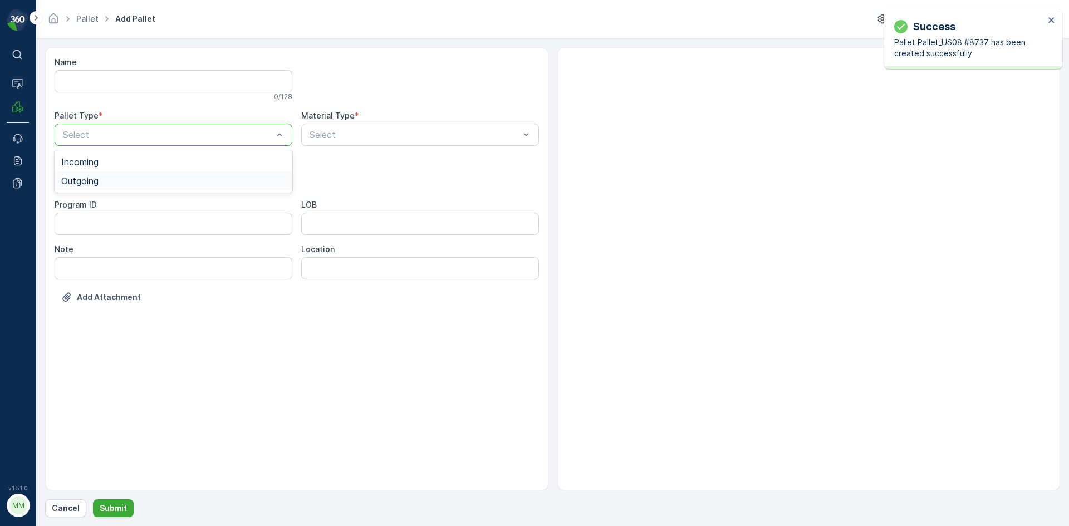
click at [136, 179] on div "Outgoing" at bounding box center [173, 181] width 224 height 10
click at [101, 211] on div "[PERSON_NAME]" at bounding box center [173, 207] width 224 height 10
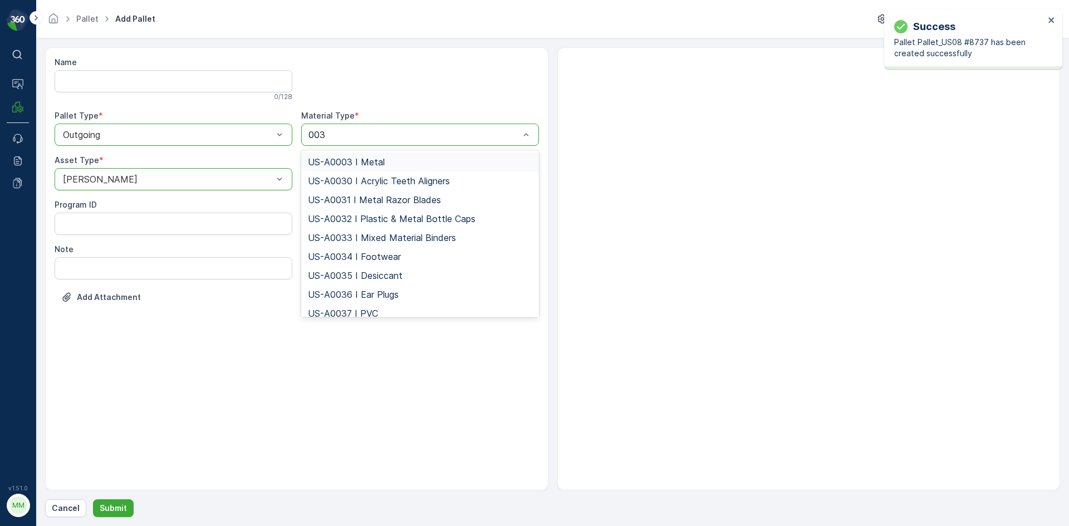
type input "0034"
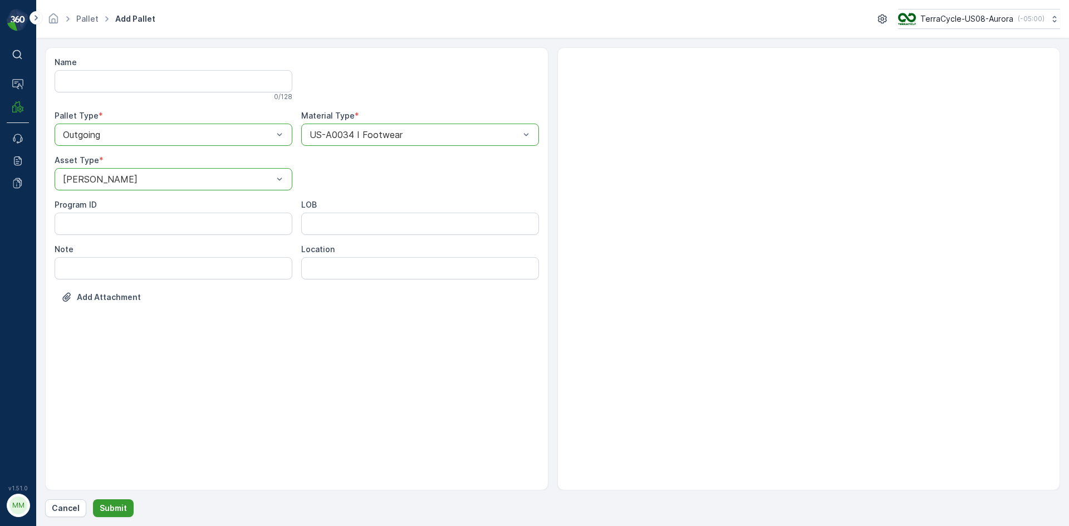
click at [122, 506] on p "Submit" at bounding box center [113, 508] width 27 height 11
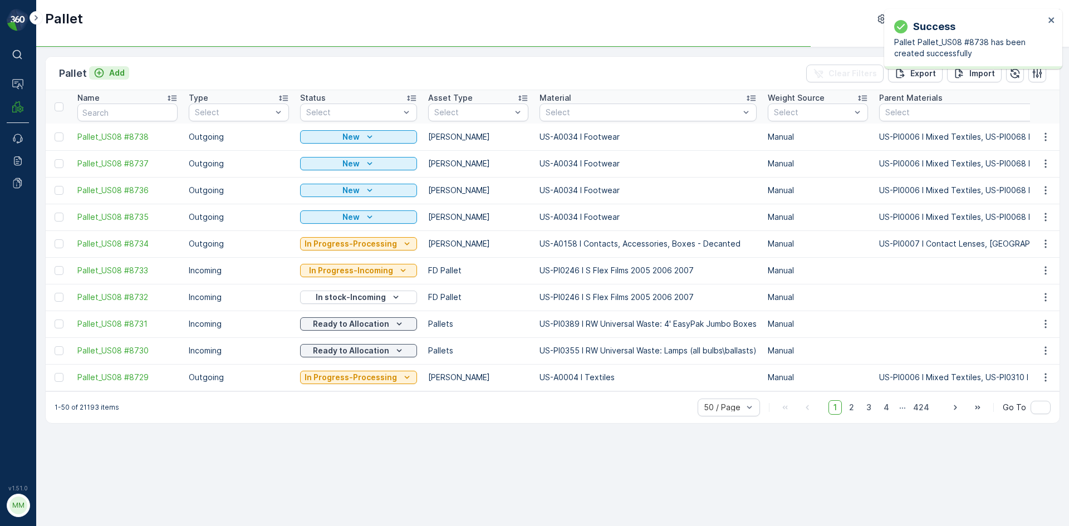
click at [116, 71] on p "Add" at bounding box center [117, 72] width 16 height 11
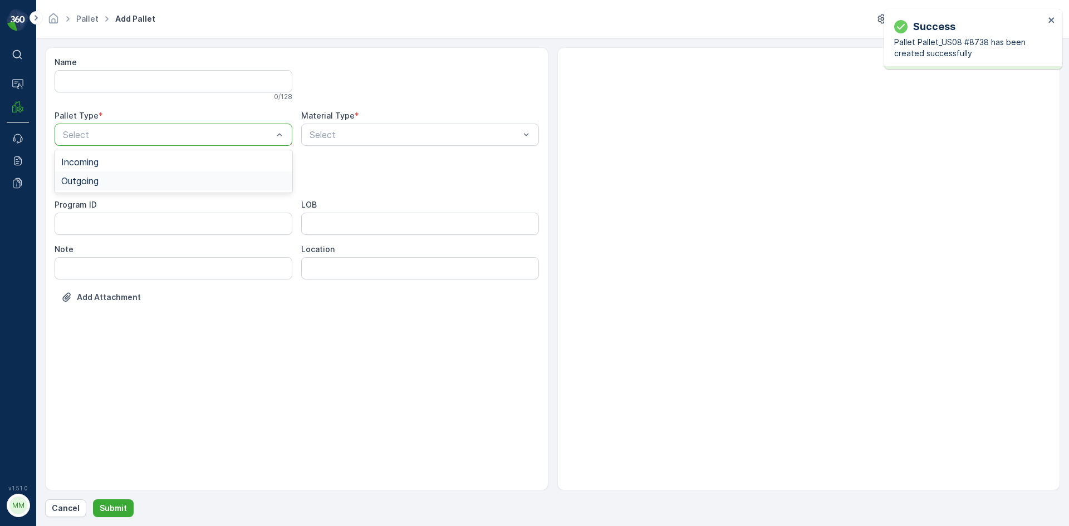
click at [156, 186] on div "Outgoing" at bounding box center [174, 180] width 238 height 19
click at [156, 186] on div "Select" at bounding box center [174, 179] width 238 height 22
click at [129, 208] on div "[PERSON_NAME]" at bounding box center [173, 207] width 224 height 10
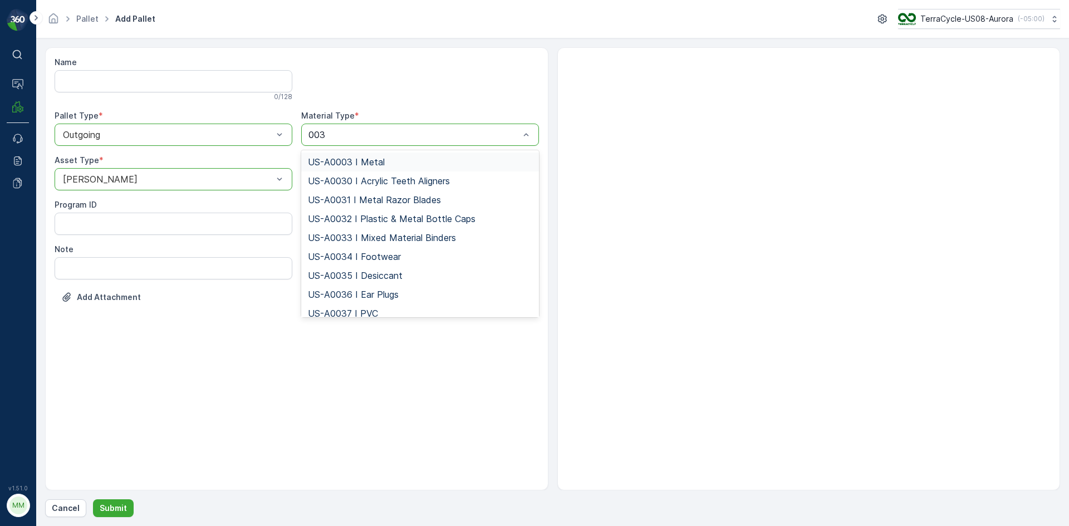
type input "0034"
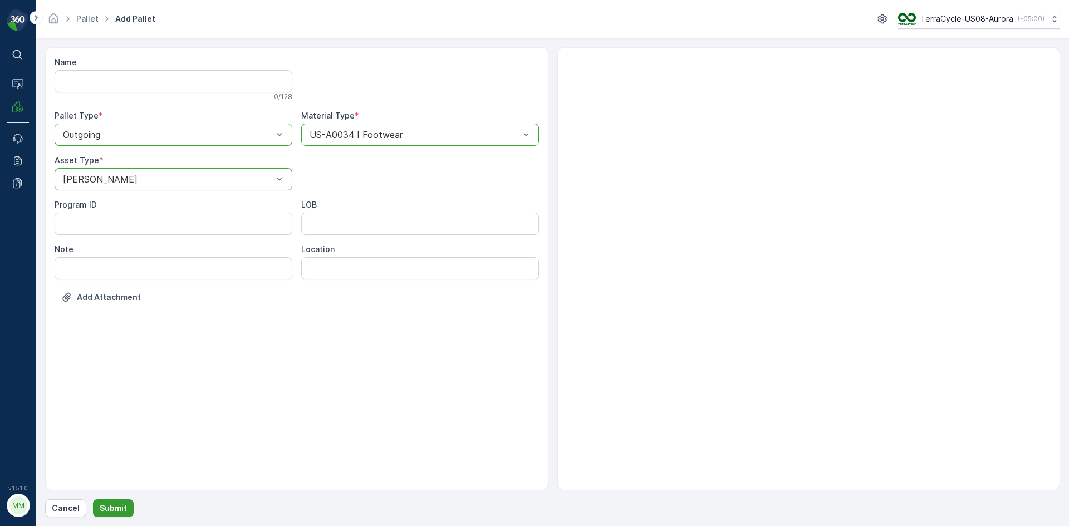
click at [115, 508] on p "Submit" at bounding box center [113, 508] width 27 height 11
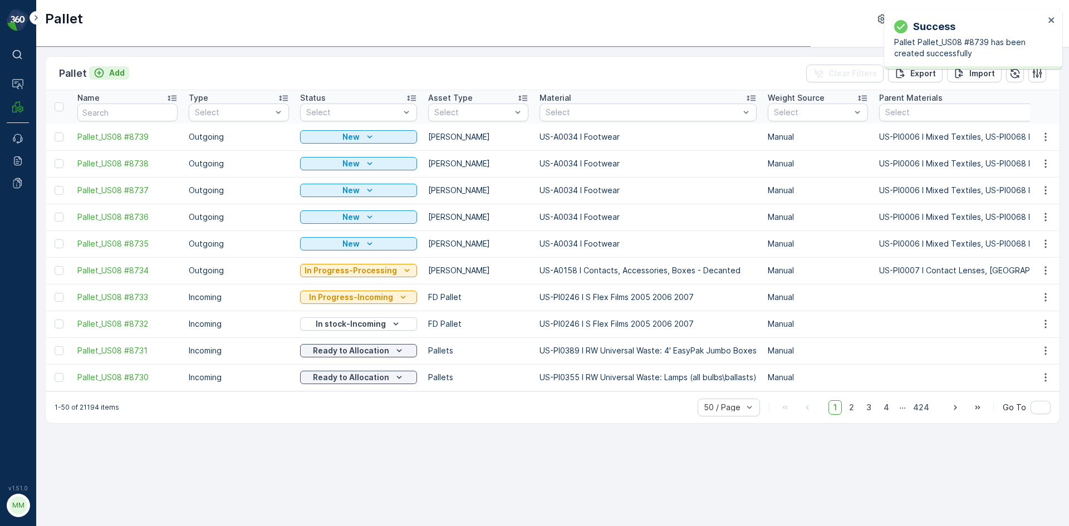
click at [112, 70] on p "Add" at bounding box center [117, 72] width 16 height 11
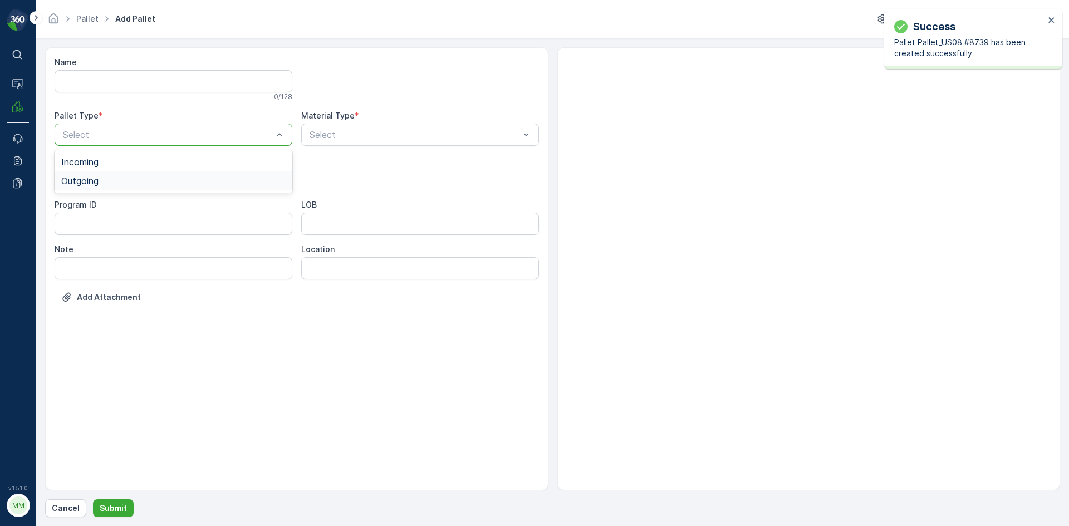
click at [152, 178] on div "Outgoing" at bounding box center [173, 181] width 224 height 10
click at [130, 203] on div "[PERSON_NAME]" at bounding box center [173, 207] width 224 height 10
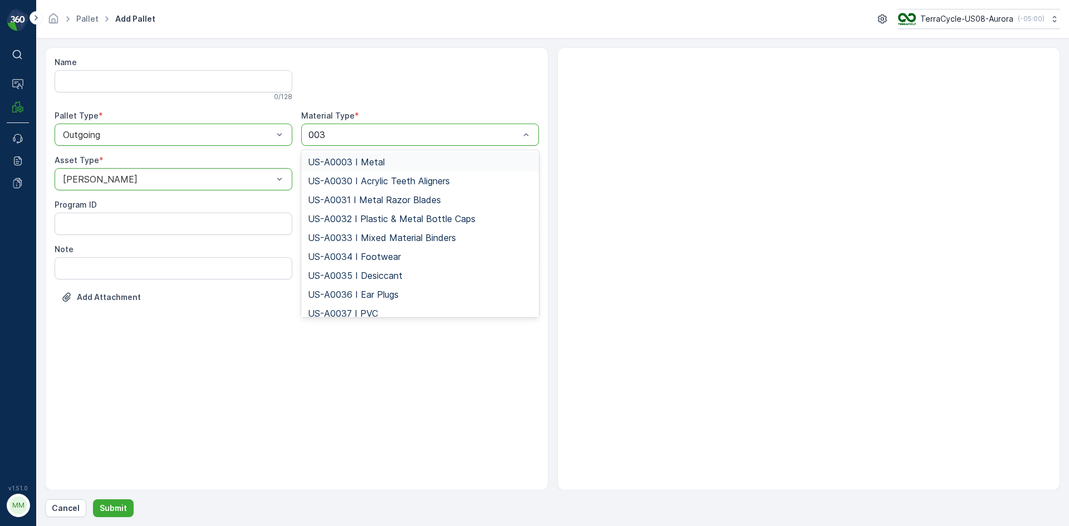
type input "0034"
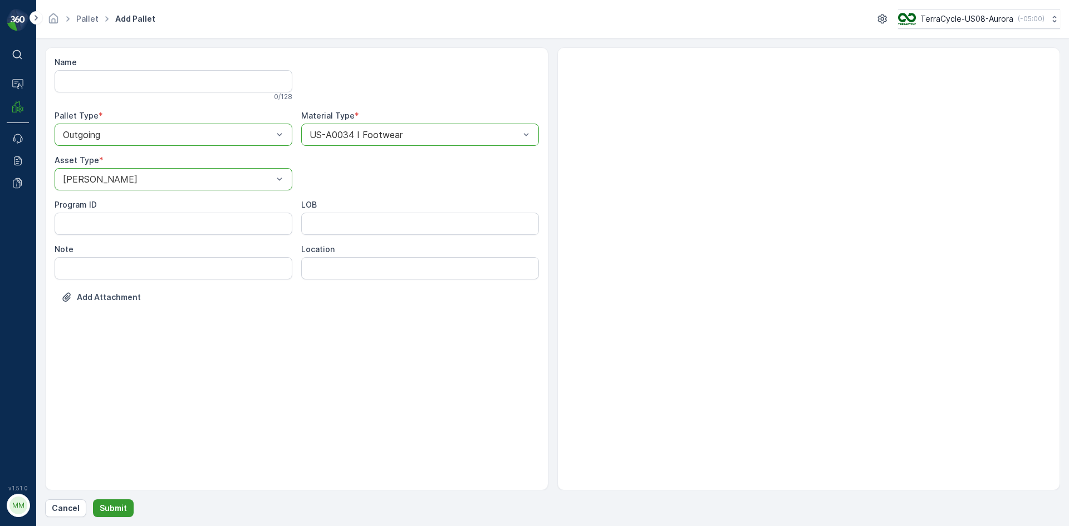
click at [100, 503] on p "Submit" at bounding box center [113, 508] width 27 height 11
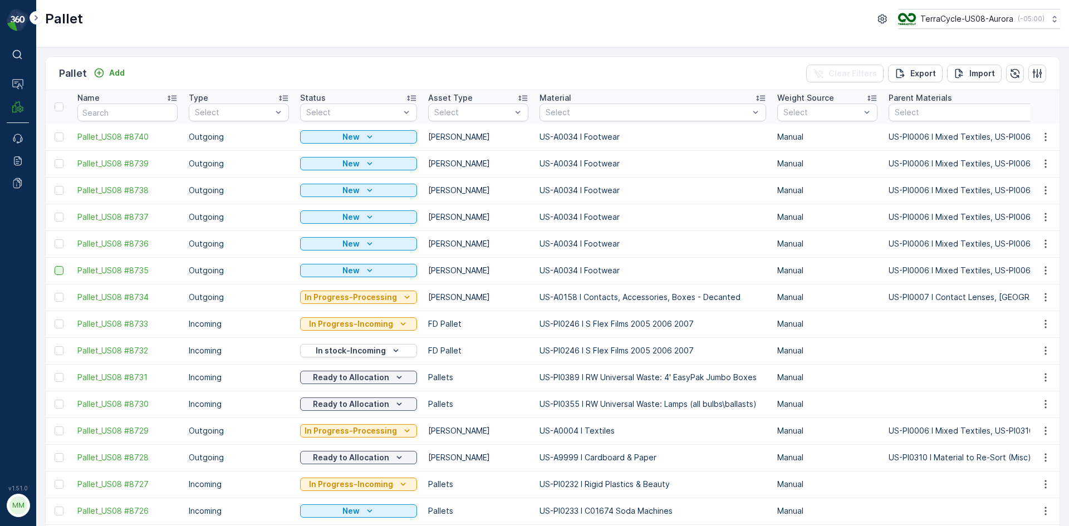
click at [60, 271] on div at bounding box center [59, 270] width 9 height 9
click at [55, 266] on input "checkbox" at bounding box center [55, 266] width 0 height 0
click at [58, 247] on div at bounding box center [59, 243] width 9 height 9
click at [55, 239] on input "checkbox" at bounding box center [55, 239] width 0 height 0
click at [60, 218] on div at bounding box center [59, 217] width 9 height 9
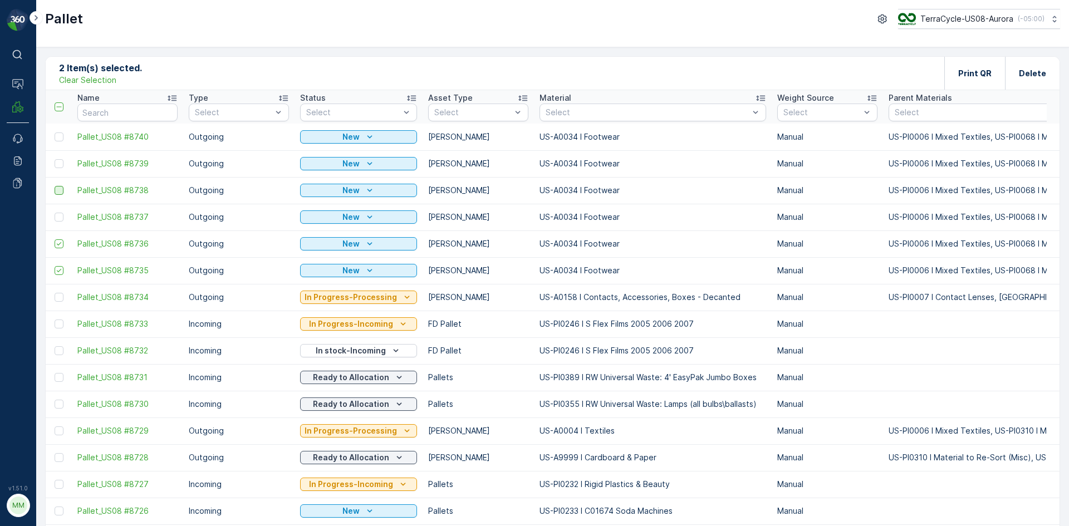
click at [55, 213] on input "checkbox" at bounding box center [55, 213] width 0 height 0
click at [60, 191] on div at bounding box center [59, 190] width 9 height 9
click at [55, 186] on input "checkbox" at bounding box center [55, 186] width 0 height 0
click at [60, 160] on div at bounding box center [59, 163] width 9 height 9
click at [55, 159] on input "checkbox" at bounding box center [55, 159] width 0 height 0
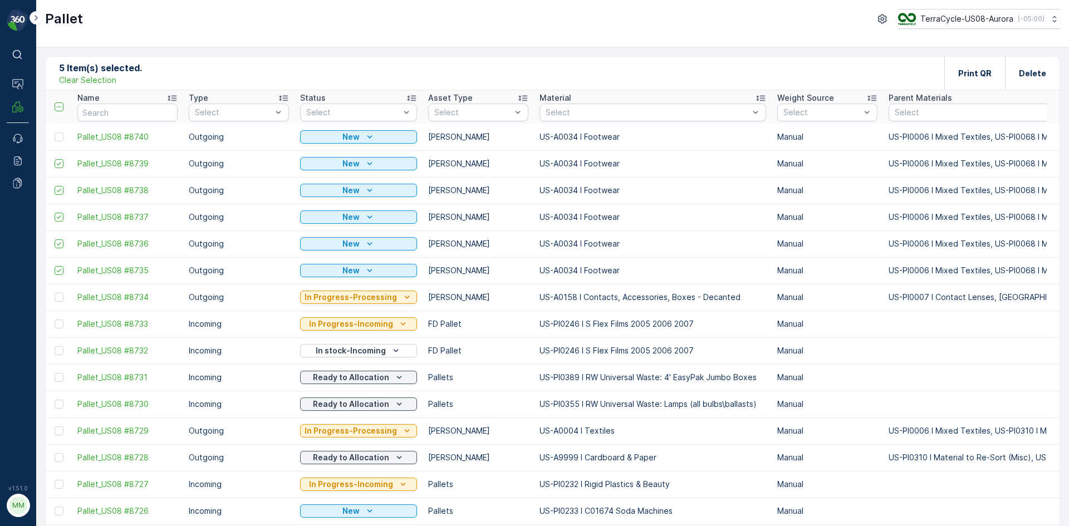
click at [63, 136] on div at bounding box center [61, 136] width 12 height 9
click at [55, 132] on input "checkbox" at bounding box center [55, 132] width 0 height 0
click at [945, 72] on div "Print QR" at bounding box center [974, 73] width 61 height 33
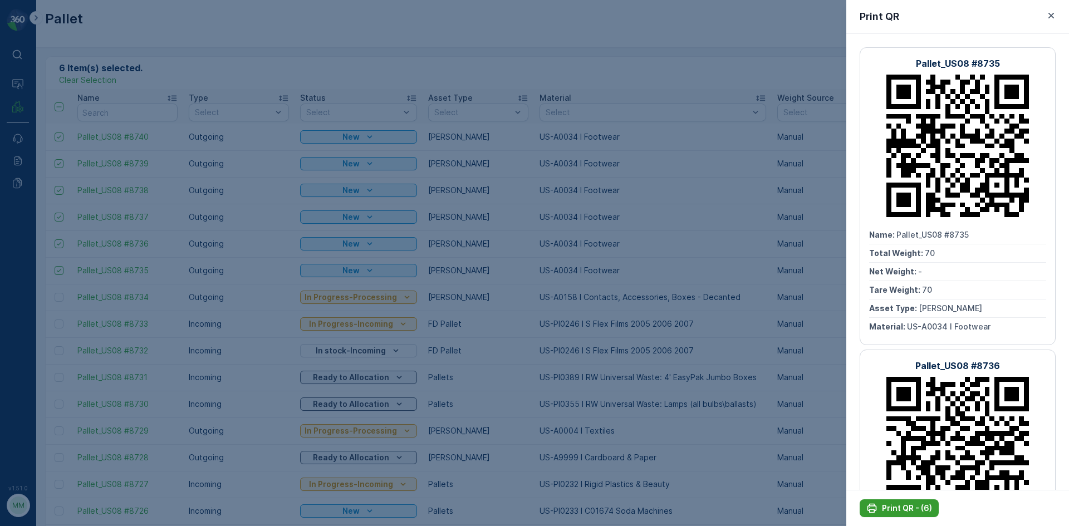
click at [920, 510] on p "Print QR - (6)" at bounding box center [907, 508] width 50 height 11
click at [825, 440] on div at bounding box center [534, 263] width 1069 height 526
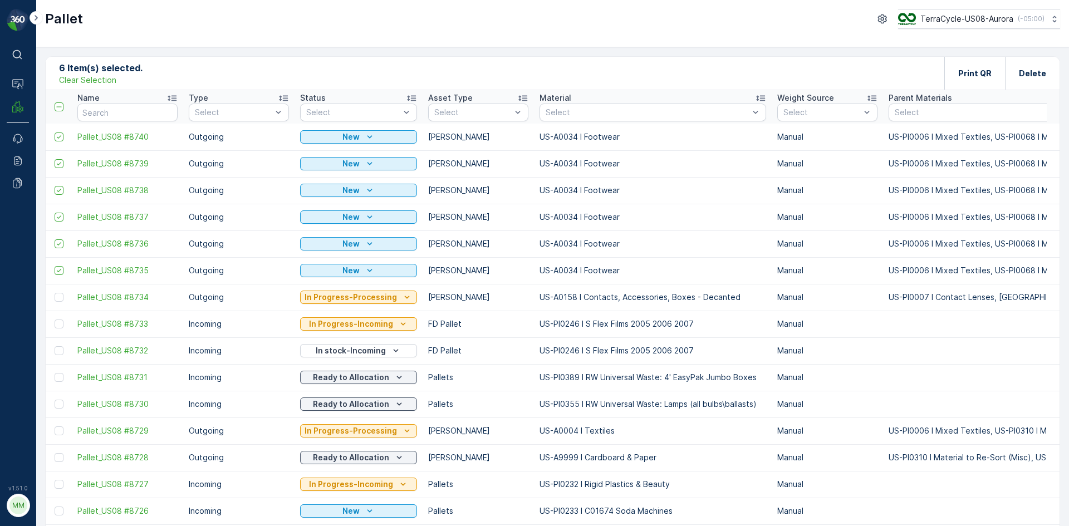
drag, startPoint x: 93, startPoint y: 81, endPoint x: 136, endPoint y: 83, distance: 43.5
click at [93, 81] on p "Clear Selection" at bounding box center [87, 80] width 57 height 11
click at [106, 75] on div "Add" at bounding box center [109, 72] width 31 height 11
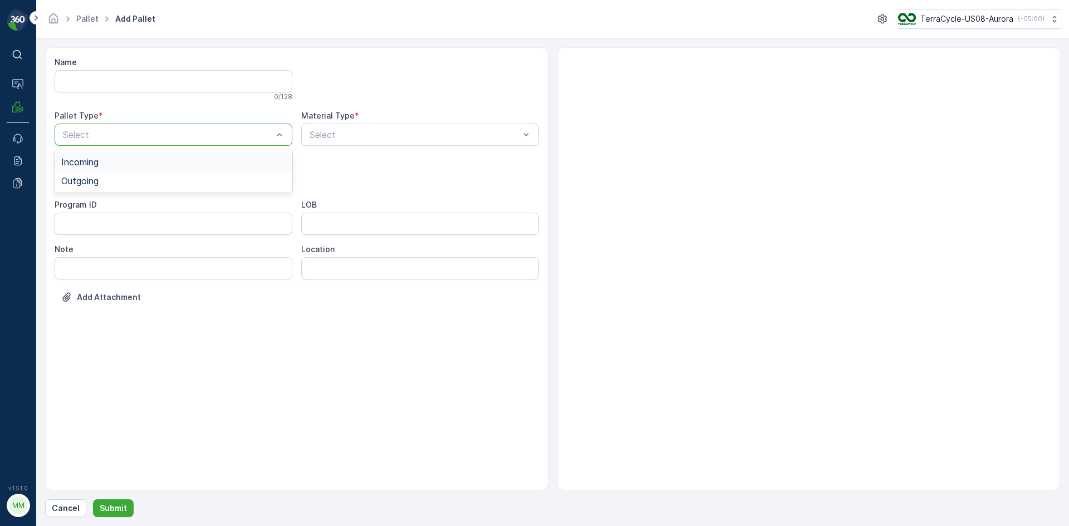
click at [117, 186] on div "Outgoing" at bounding box center [174, 180] width 238 height 19
click at [111, 203] on div "[PERSON_NAME]" at bounding box center [173, 207] width 224 height 10
type input "0168"
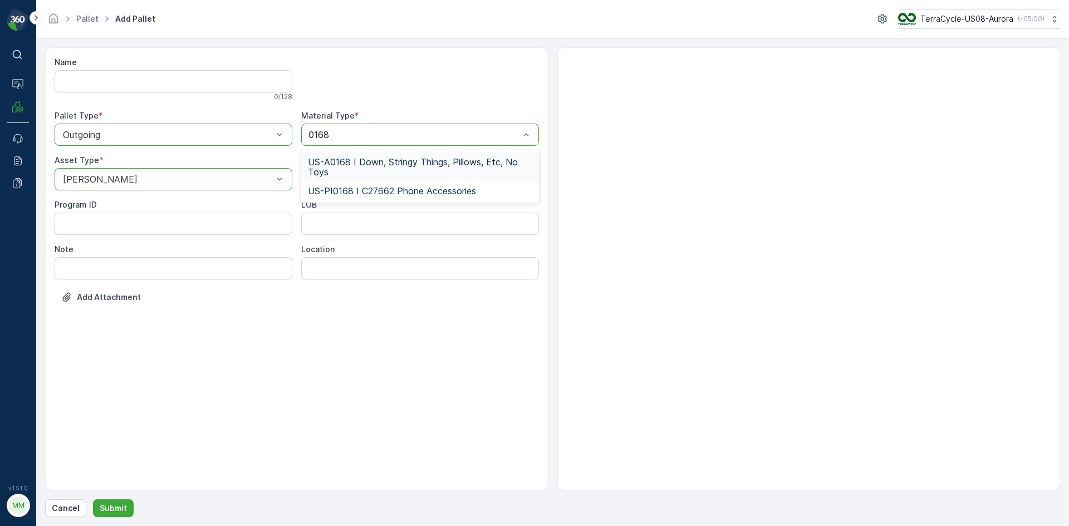
click at [346, 159] on span "US-A0168 I Down, Stringy Things, Pillows, Etc, No Toys" at bounding box center [420, 167] width 224 height 20
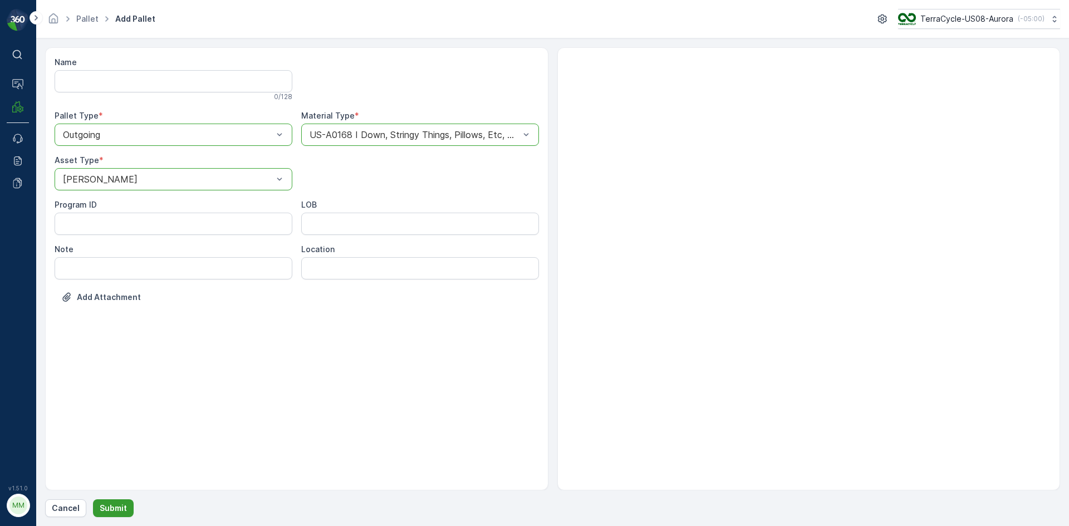
click at [122, 513] on p "Submit" at bounding box center [113, 508] width 27 height 11
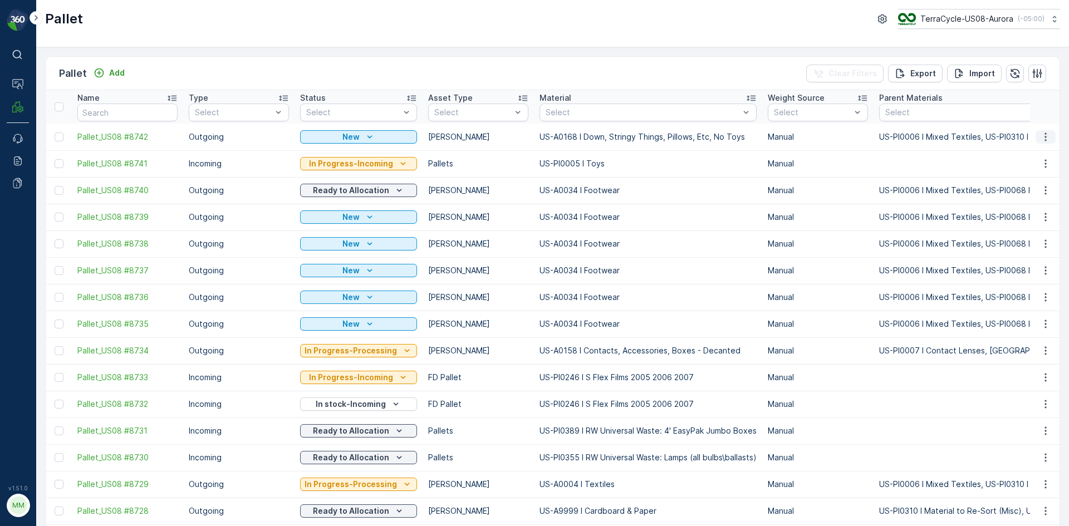
click at [1044, 136] on icon "button" at bounding box center [1045, 136] width 11 height 11
click at [1024, 218] on span "Print QR" at bounding box center [1015, 215] width 31 height 11
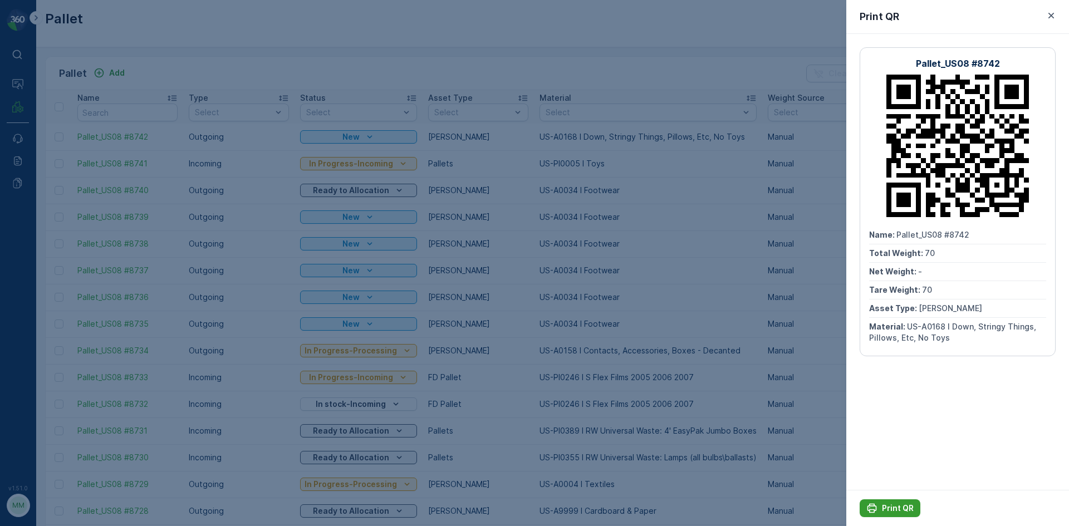
click at [891, 509] on p "Print QR" at bounding box center [898, 508] width 32 height 11
click at [141, 66] on div at bounding box center [534, 263] width 1069 height 526
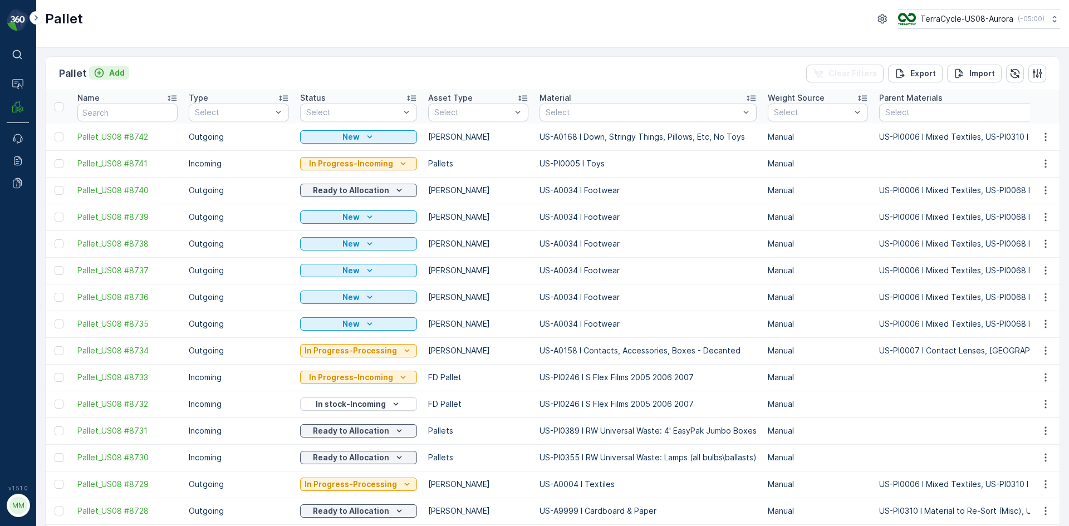
click at [110, 72] on p "Add" at bounding box center [117, 72] width 16 height 11
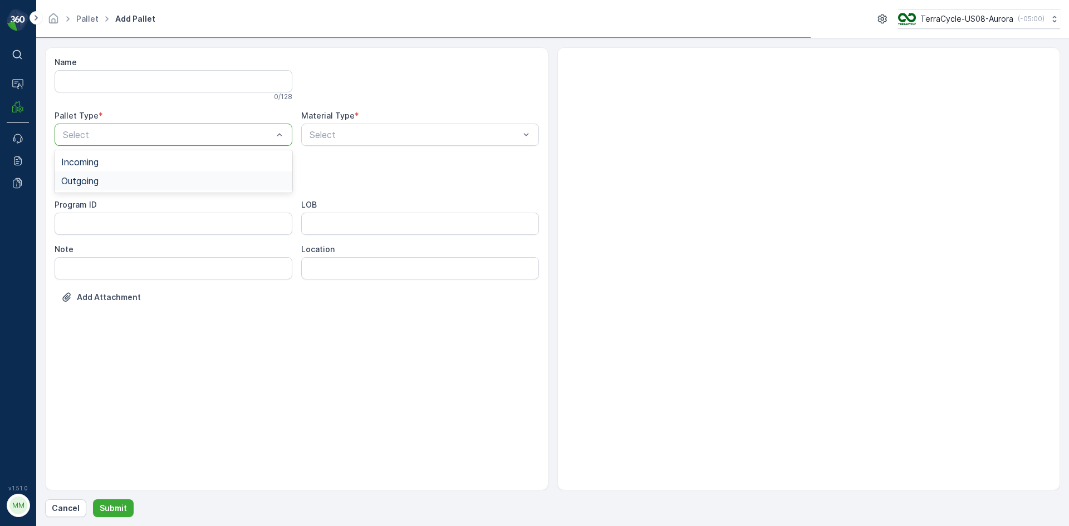
click at [131, 185] on div "Outgoing" at bounding box center [173, 181] width 224 height 10
click at [124, 205] on div "[PERSON_NAME]" at bounding box center [173, 207] width 224 height 10
type input "0168"
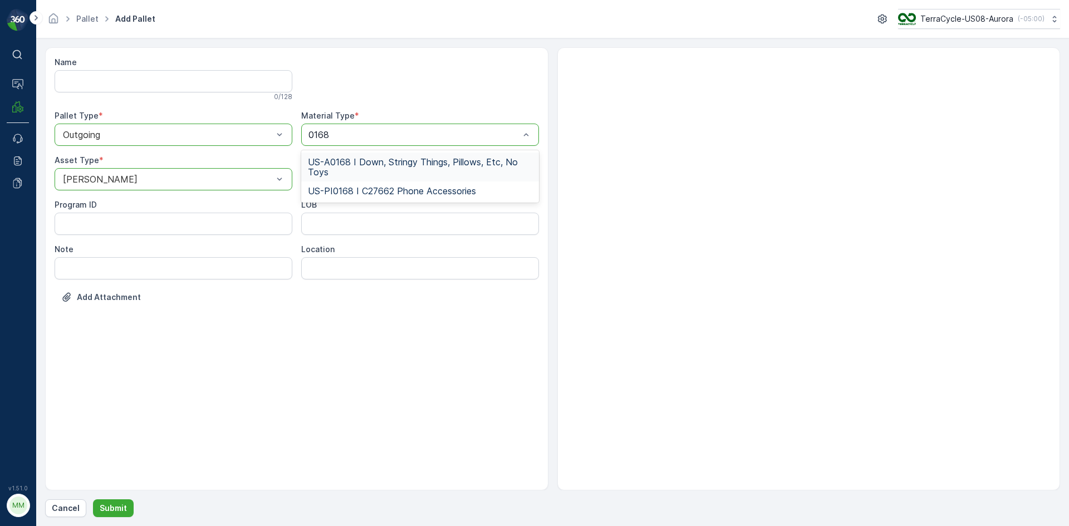
click at [441, 164] on span "US-A0168 I Down, Stringy Things, Pillows, Etc, No Toys" at bounding box center [420, 167] width 224 height 20
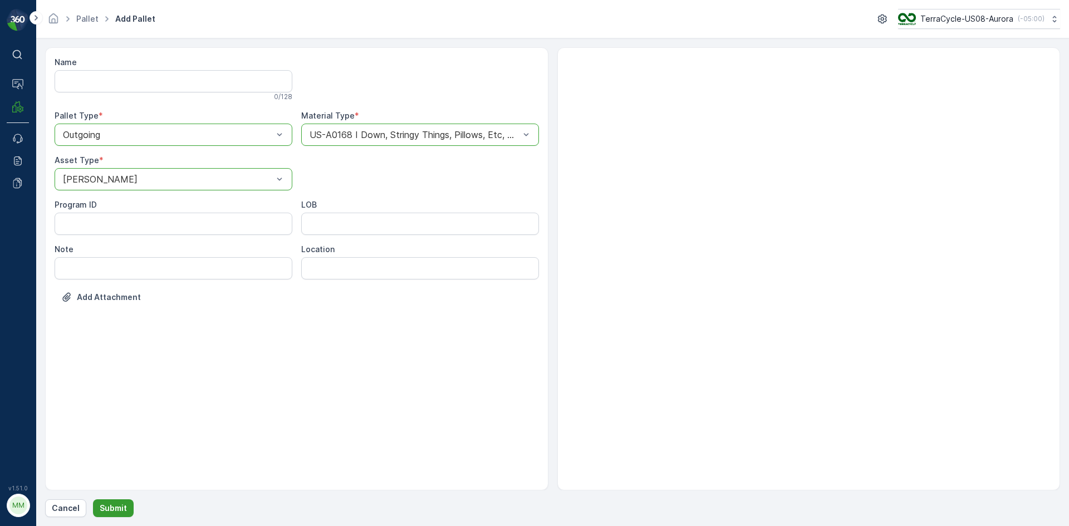
click at [112, 501] on button "Submit" at bounding box center [113, 508] width 41 height 18
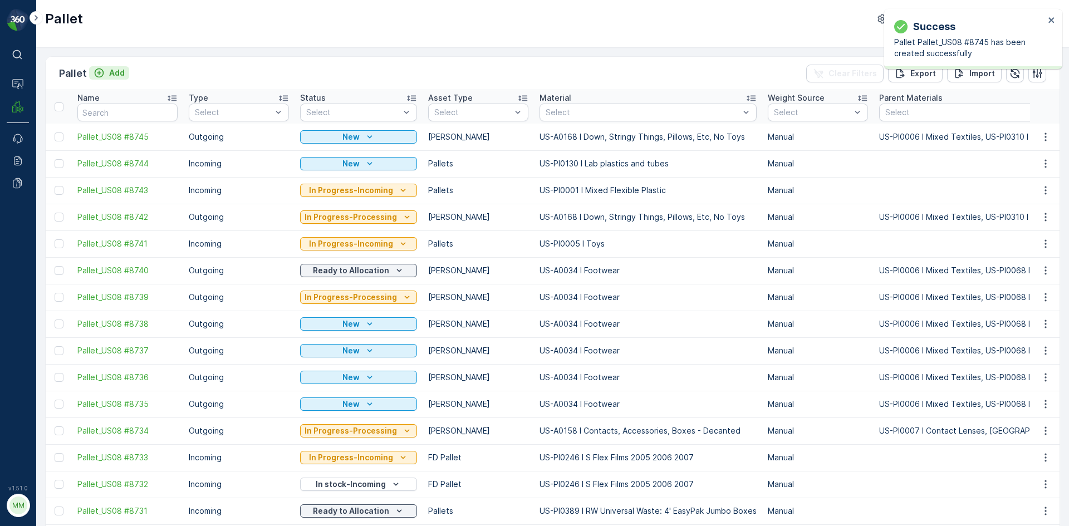
click at [112, 75] on p "Add" at bounding box center [117, 72] width 16 height 11
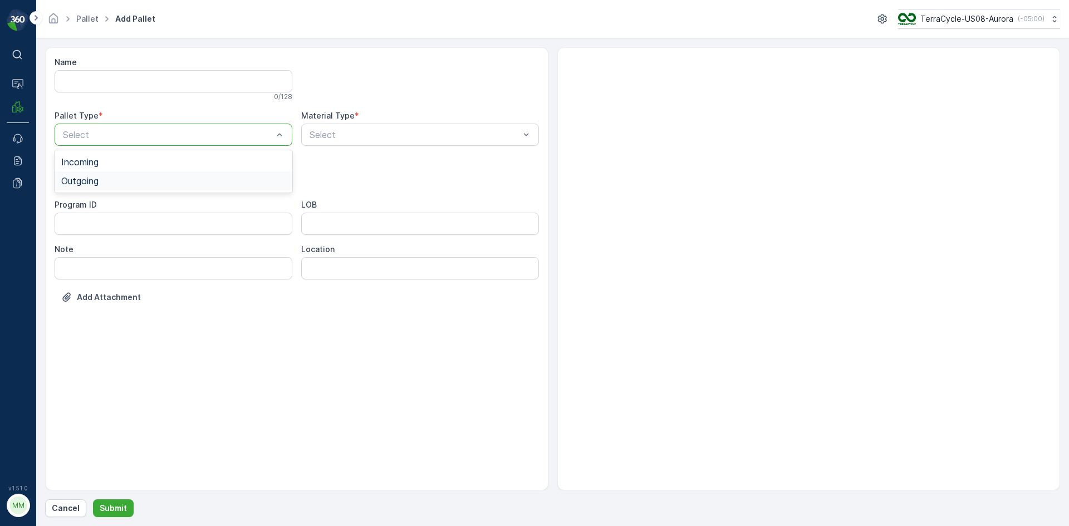
click at [148, 183] on div "Outgoing" at bounding box center [173, 181] width 224 height 10
drag, startPoint x: 124, startPoint y: 204, endPoint x: 294, endPoint y: 171, distance: 173.6
click at [124, 204] on div "[PERSON_NAME]" at bounding box center [173, 207] width 224 height 10
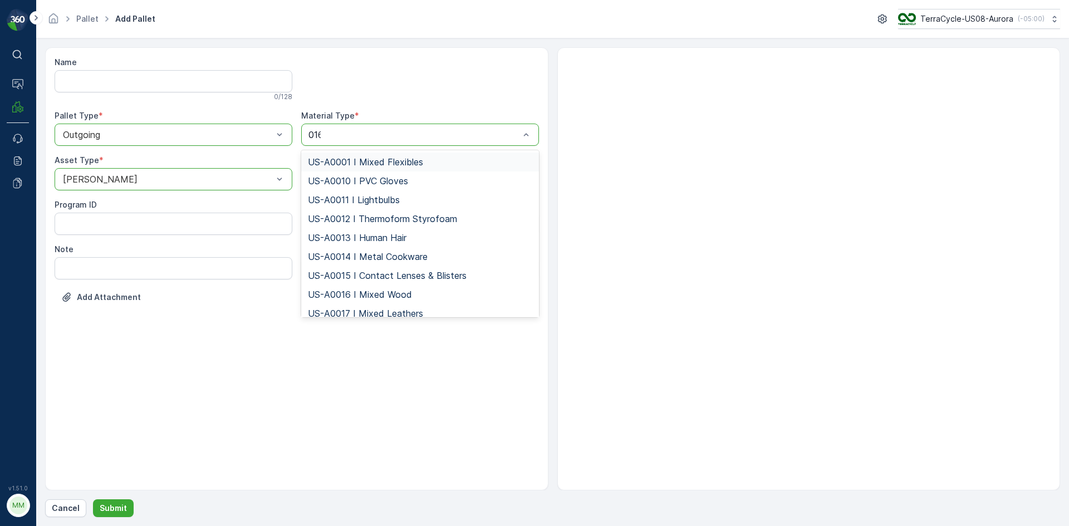
type input "0168"
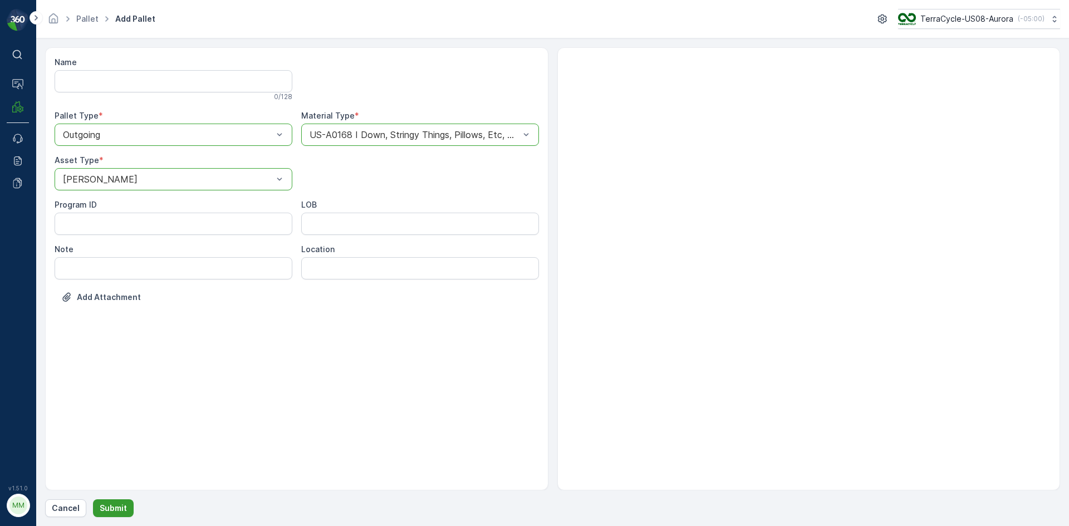
click at [116, 512] on p "Submit" at bounding box center [113, 508] width 27 height 11
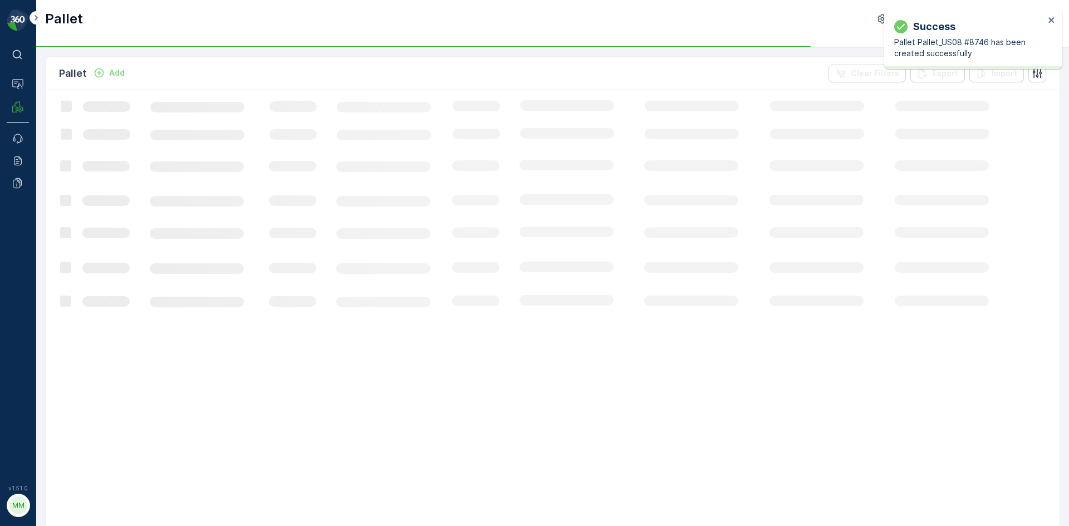
click at [116, 71] on p "Add" at bounding box center [117, 72] width 16 height 11
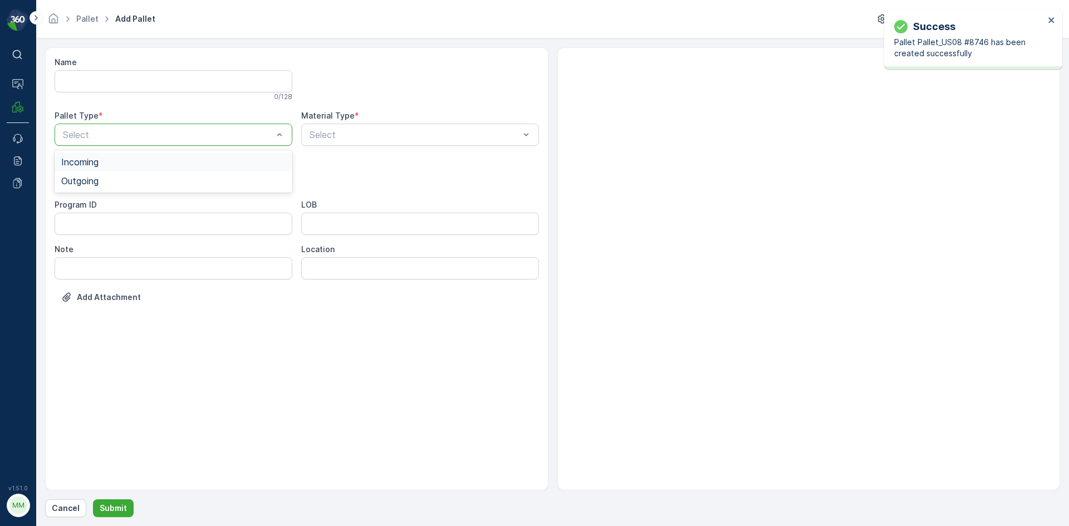
click at [148, 127] on div "Select" at bounding box center [174, 135] width 238 height 22
click at [135, 171] on div "Outgoing" at bounding box center [174, 180] width 238 height 19
click at [116, 208] on div "[PERSON_NAME]" at bounding box center [173, 207] width 224 height 10
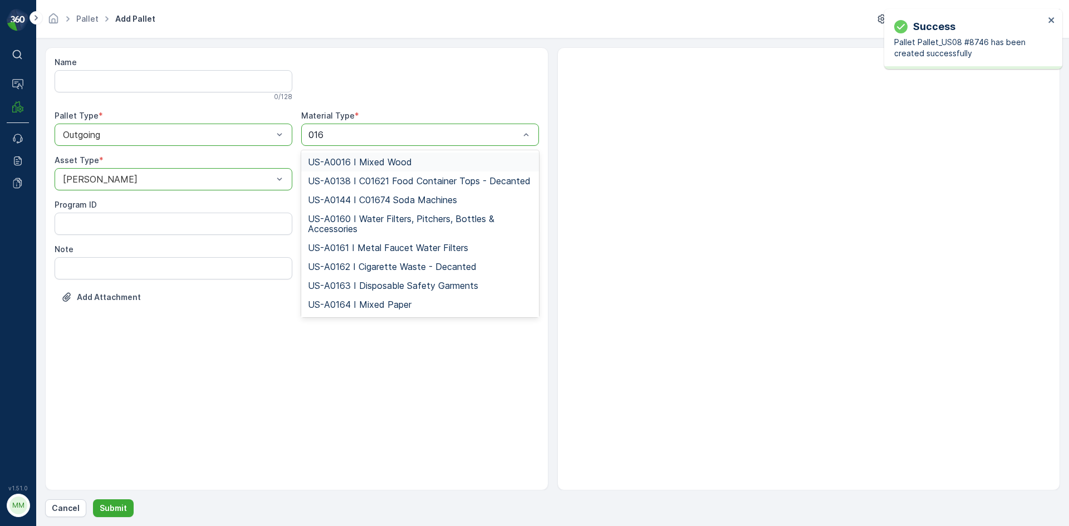
type input "0168"
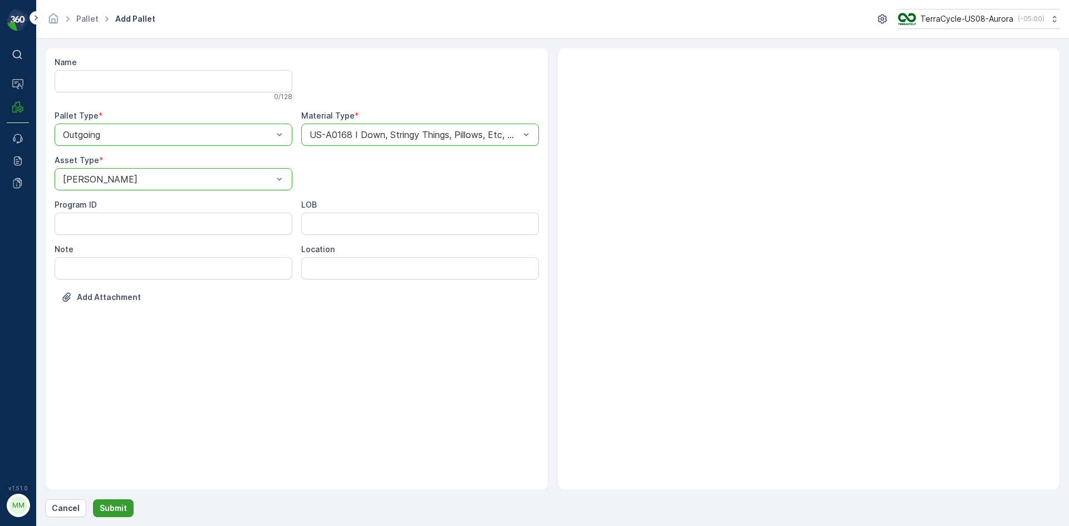
click at [103, 505] on p "Submit" at bounding box center [113, 508] width 27 height 11
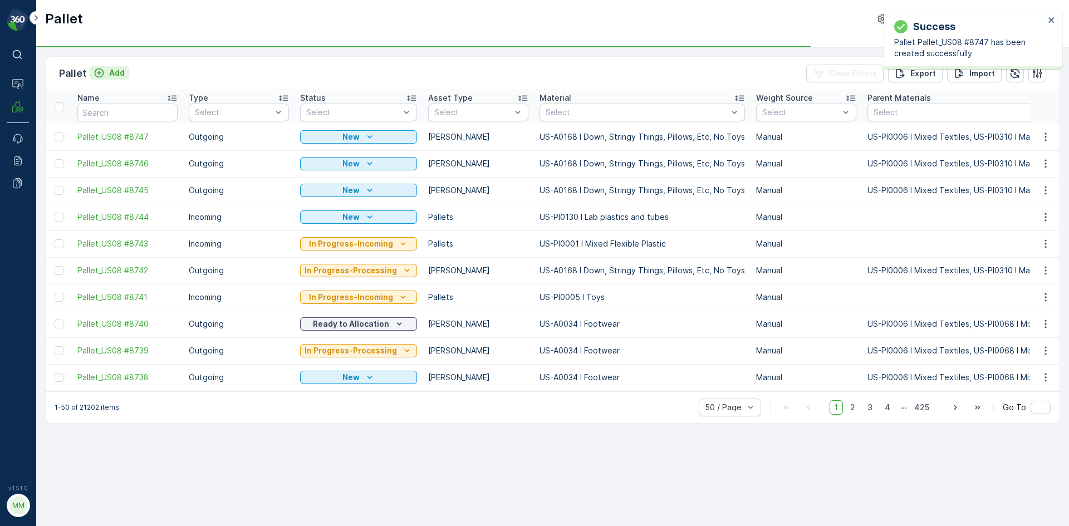
click at [126, 75] on button "Add" at bounding box center [109, 72] width 40 height 13
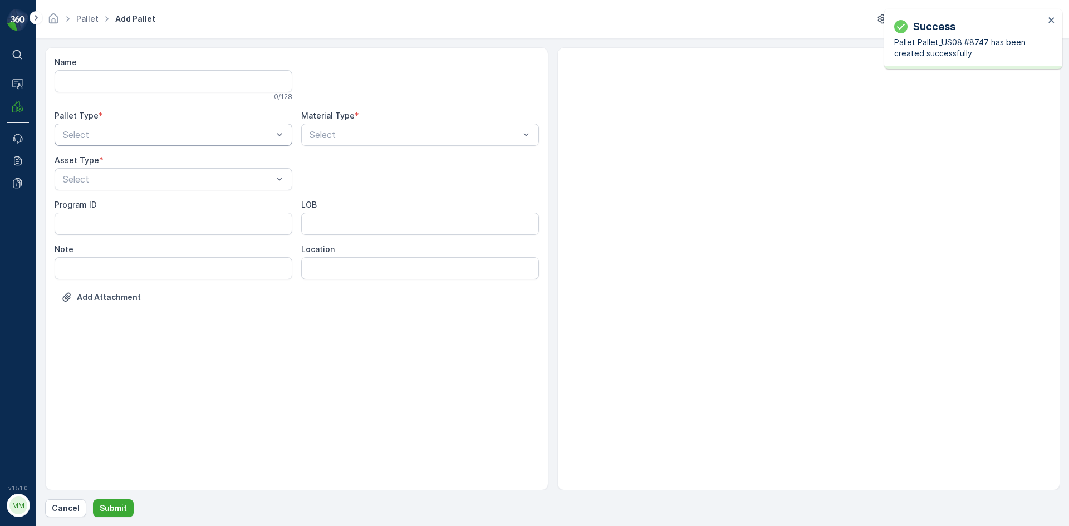
click at [138, 124] on div "Select" at bounding box center [174, 135] width 238 height 22
click at [114, 180] on div "Outgoing" at bounding box center [173, 181] width 224 height 10
click at [92, 214] on div "[PERSON_NAME]" at bounding box center [174, 206] width 238 height 19
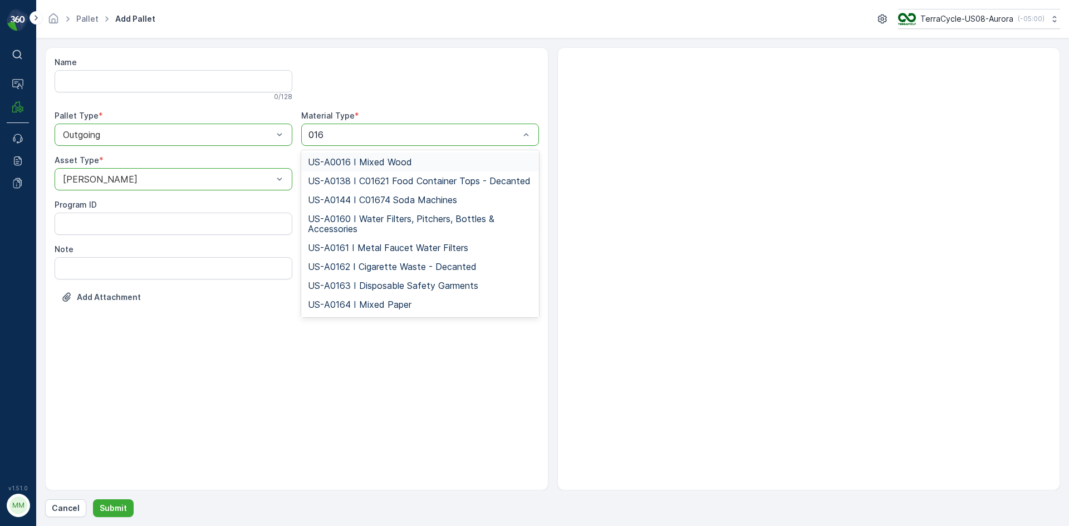
type input "0168"
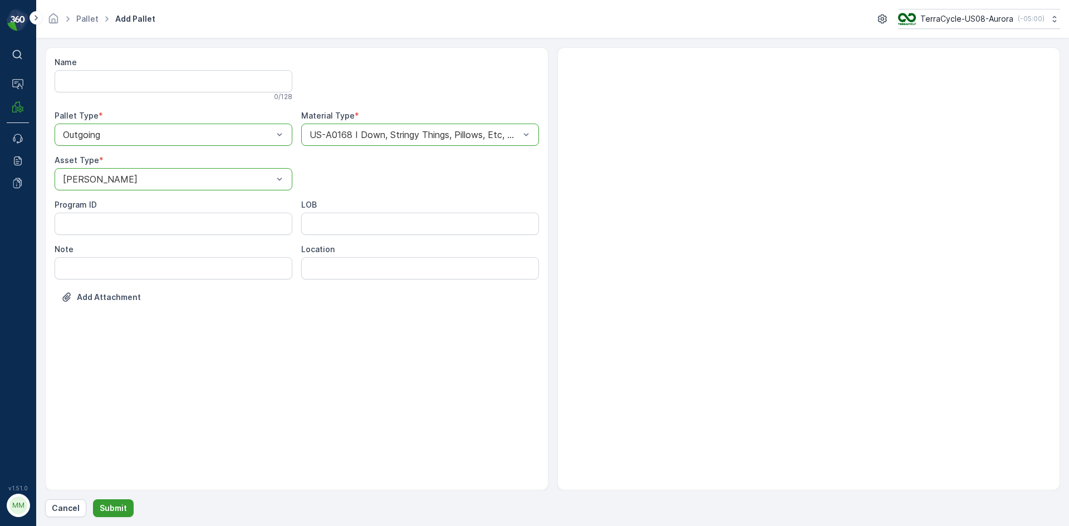
click at [104, 508] on p "Submit" at bounding box center [113, 508] width 27 height 11
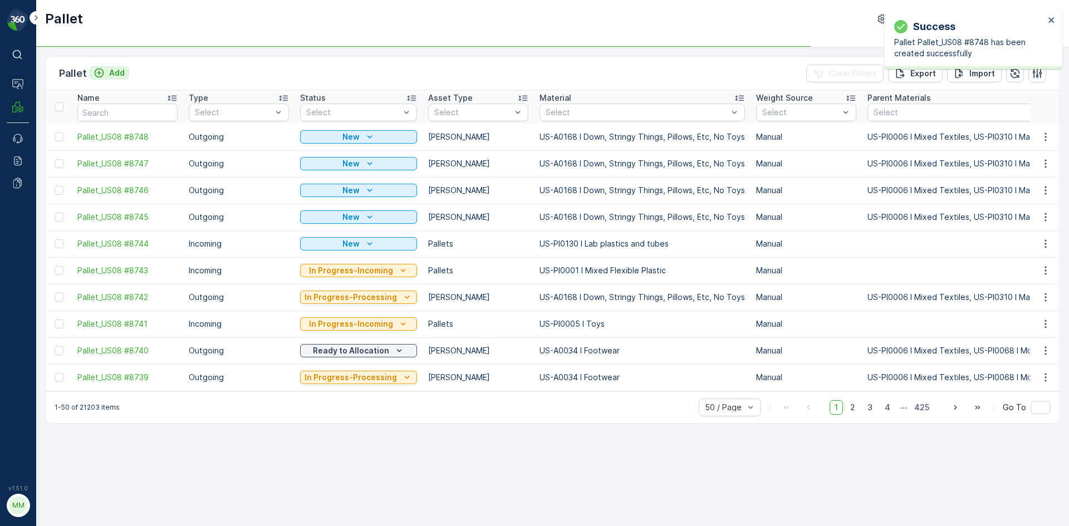
click at [120, 72] on p "Add" at bounding box center [117, 72] width 16 height 11
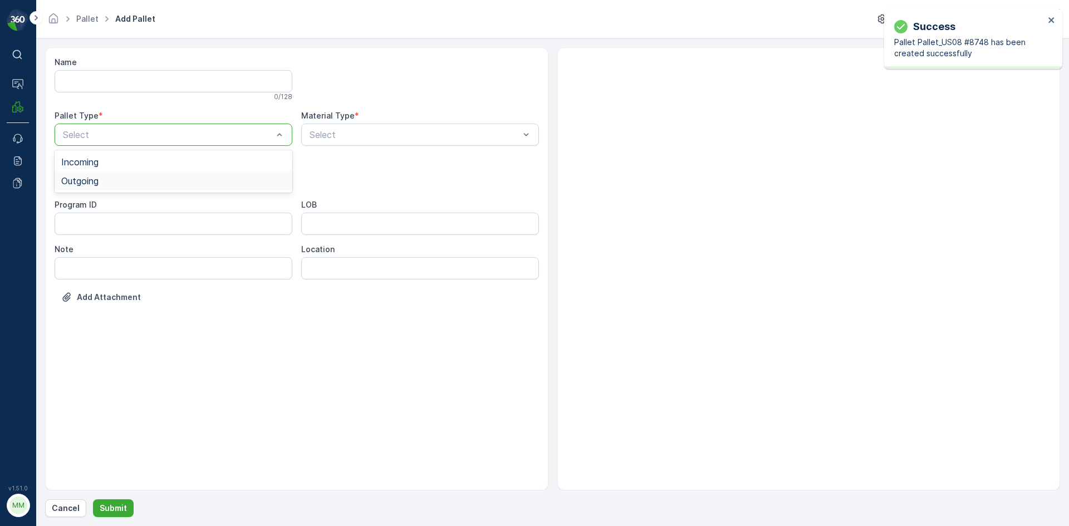
click at [149, 180] on div "Outgoing" at bounding box center [173, 181] width 224 height 10
drag, startPoint x: 132, startPoint y: 207, endPoint x: 374, endPoint y: 155, distance: 247.0
click at [134, 207] on div "[PERSON_NAME]" at bounding box center [173, 207] width 224 height 10
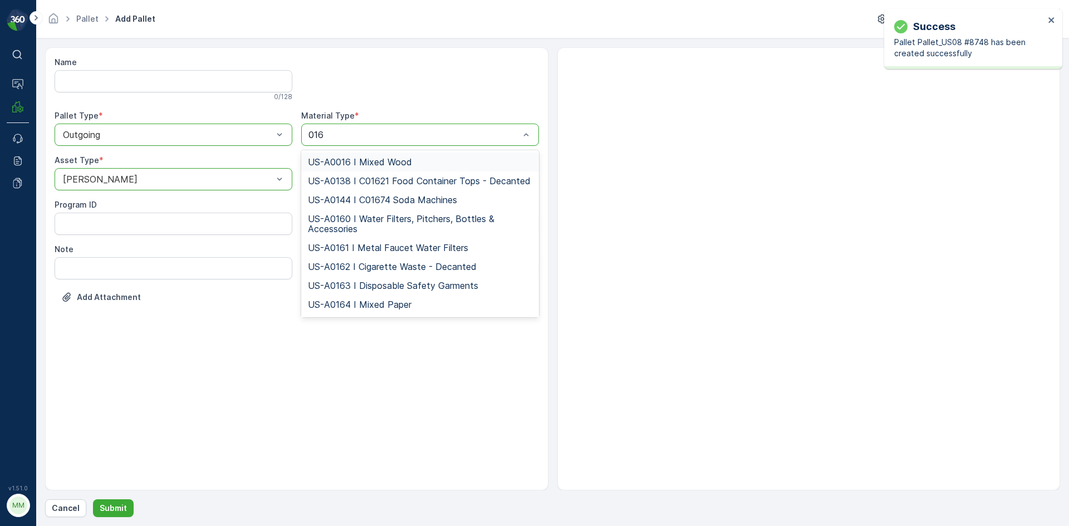
type input "0168"
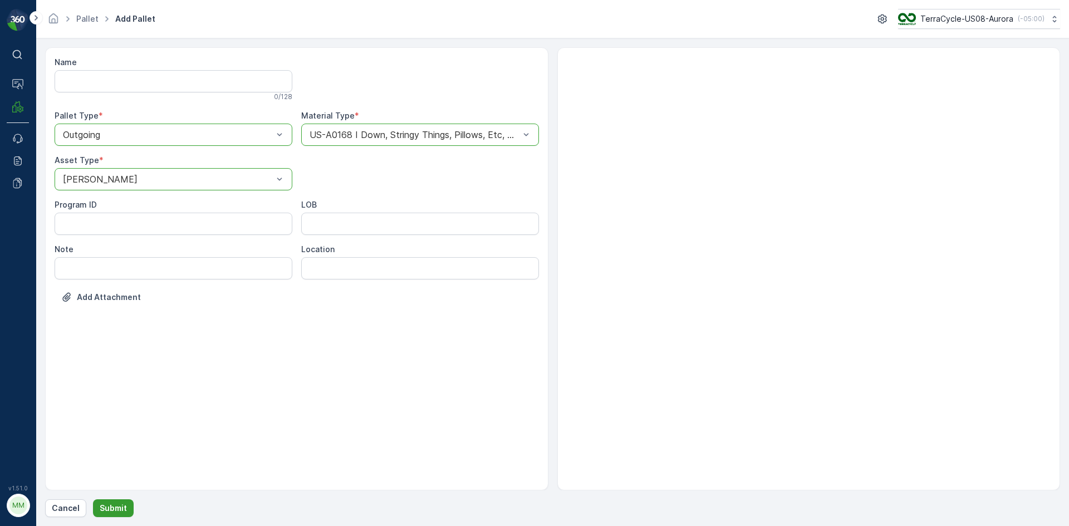
click at [122, 506] on p "Submit" at bounding box center [113, 508] width 27 height 11
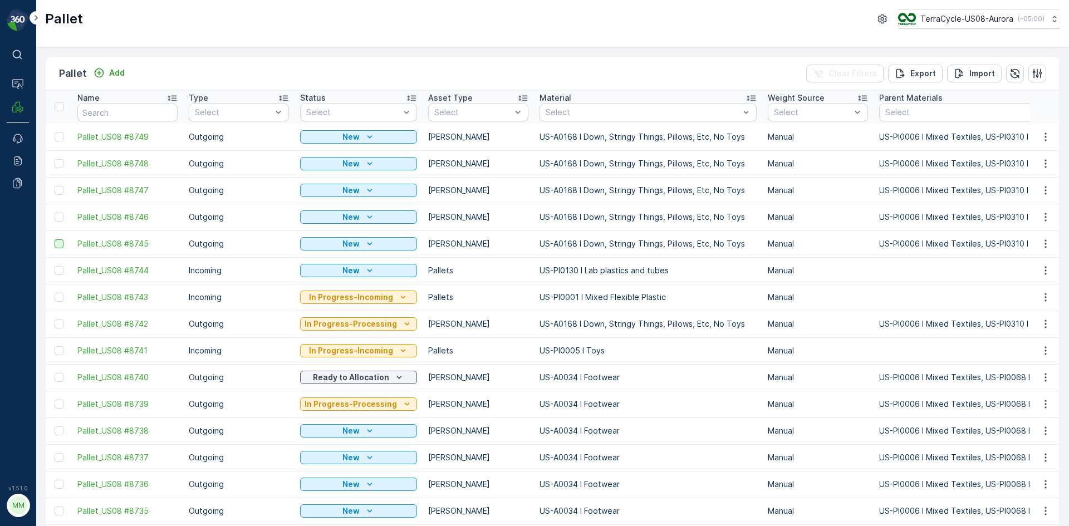
click at [58, 245] on div at bounding box center [59, 243] width 9 height 9
click at [55, 239] on input "checkbox" at bounding box center [55, 239] width 0 height 0
click at [57, 215] on div at bounding box center [59, 217] width 9 height 9
click at [55, 213] on input "checkbox" at bounding box center [55, 213] width 0 height 0
click at [60, 191] on div at bounding box center [59, 190] width 9 height 9
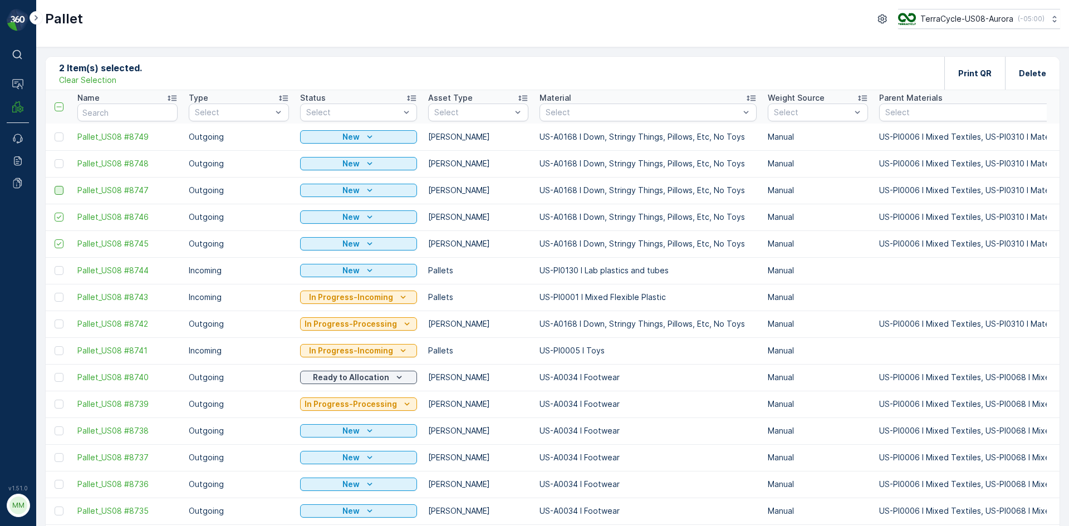
click at [55, 186] on input "checkbox" at bounding box center [55, 186] width 0 height 0
click at [62, 161] on div at bounding box center [59, 163] width 9 height 9
click at [55, 159] on input "checkbox" at bounding box center [55, 159] width 0 height 0
click at [59, 139] on div at bounding box center [59, 136] width 9 height 9
click at [55, 132] on input "checkbox" at bounding box center [55, 132] width 0 height 0
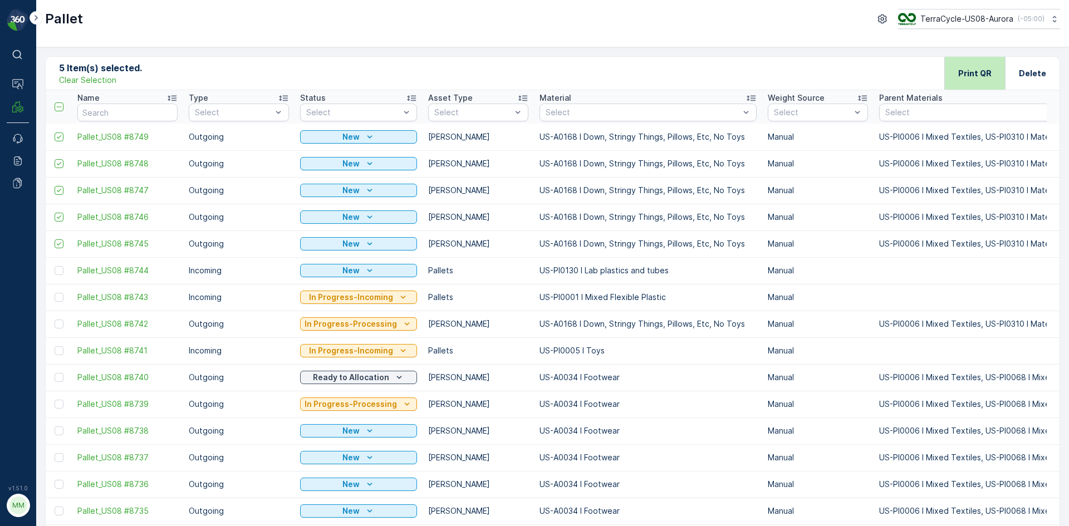
click at [969, 70] on p "Print QR" at bounding box center [974, 73] width 33 height 11
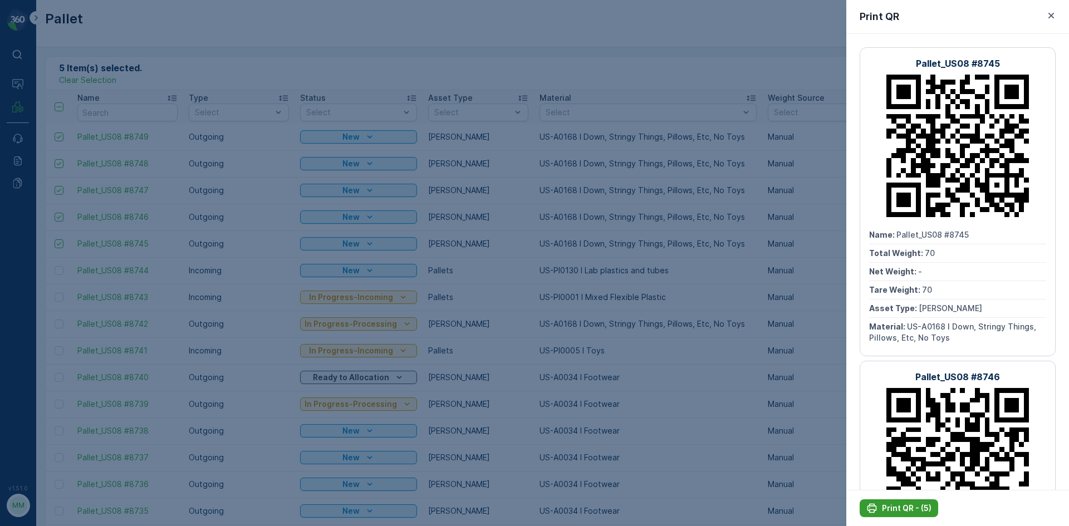
click at [898, 511] on p "Print QR - (5)" at bounding box center [907, 508] width 50 height 11
click at [765, 313] on div at bounding box center [534, 263] width 1069 height 526
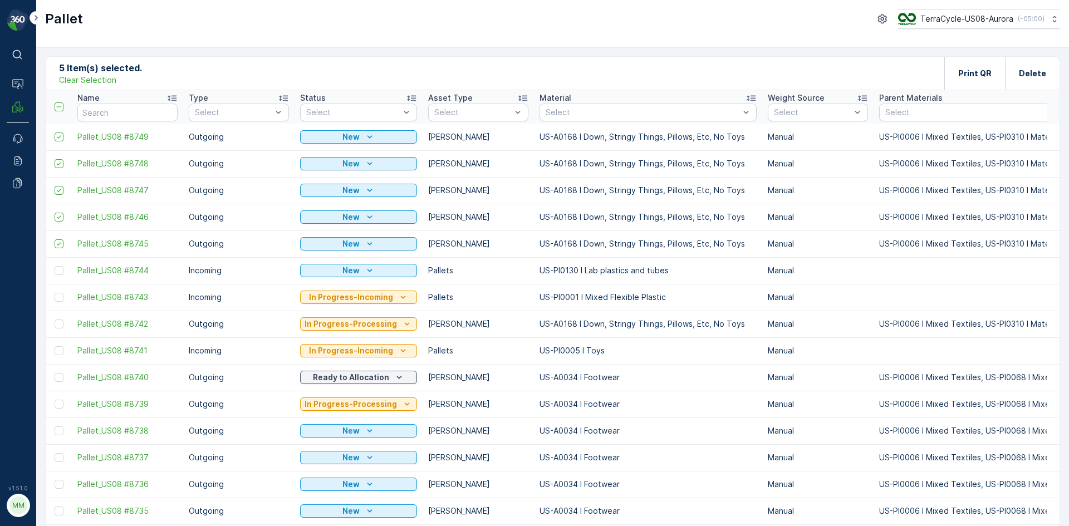
click at [106, 83] on p "Clear Selection" at bounding box center [87, 80] width 57 height 11
click at [109, 76] on p "Add" at bounding box center [117, 72] width 16 height 11
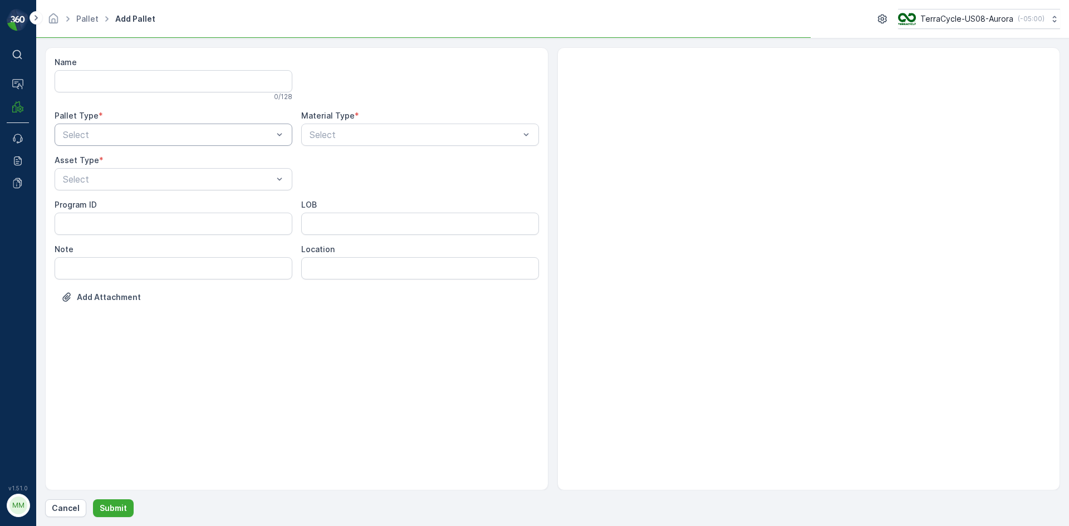
click at [125, 127] on div "Select" at bounding box center [174, 135] width 238 height 22
click at [121, 179] on div "Outgoing" at bounding box center [173, 181] width 224 height 10
click at [115, 205] on div "[PERSON_NAME]" at bounding box center [173, 207] width 224 height 10
click at [176, 184] on div "[PERSON_NAME]" at bounding box center [174, 179] width 238 height 22
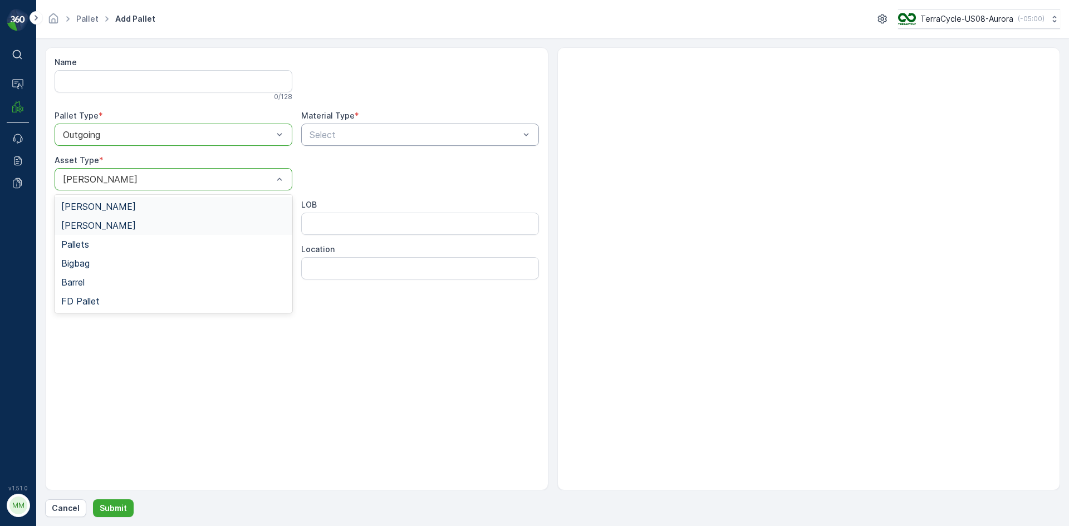
click at [172, 227] on div "[PERSON_NAME]" at bounding box center [173, 225] width 224 height 10
click at [333, 141] on div "Select" at bounding box center [420, 135] width 238 height 22
type input "0004"
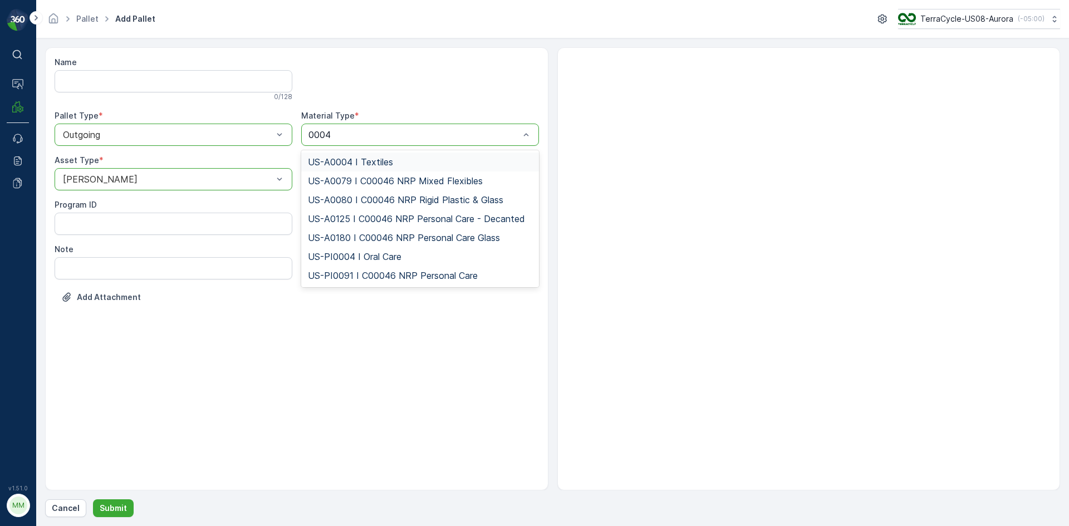
click at [355, 163] on span "US-A0004 I Textiles" at bounding box center [350, 162] width 85 height 10
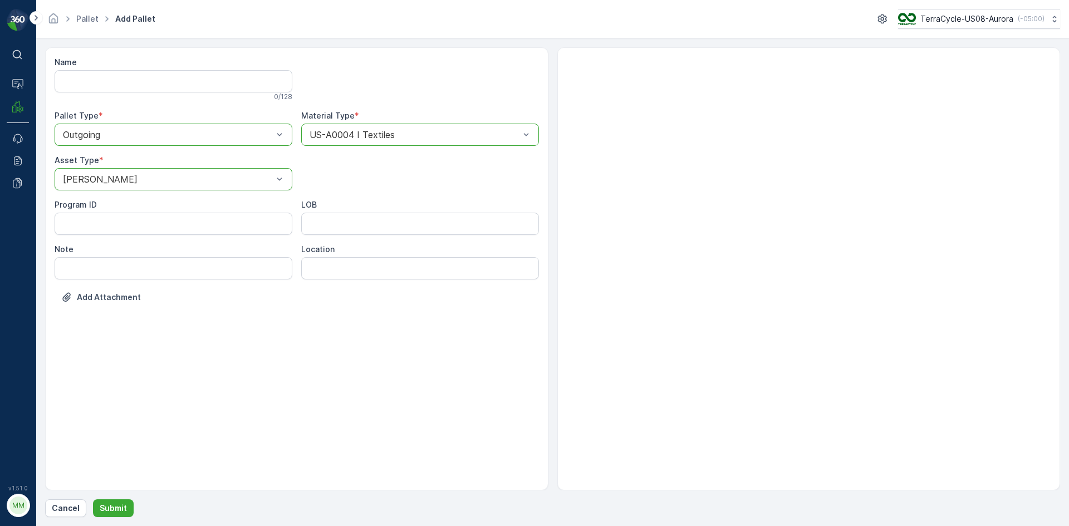
click at [119, 518] on form "Name 0 / 128 Pallet Type * option Outgoing, selected. Outgoing Material Type * …" at bounding box center [552, 282] width 1033 height 488
click at [121, 509] on p "Submit" at bounding box center [113, 508] width 27 height 11
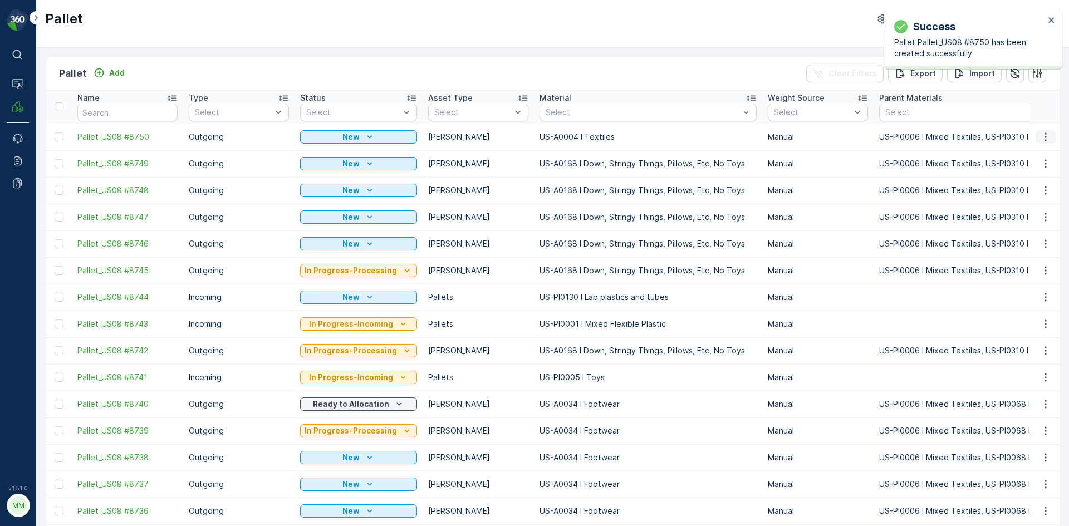
click at [1045, 137] on icon "button" at bounding box center [1045, 136] width 11 height 11
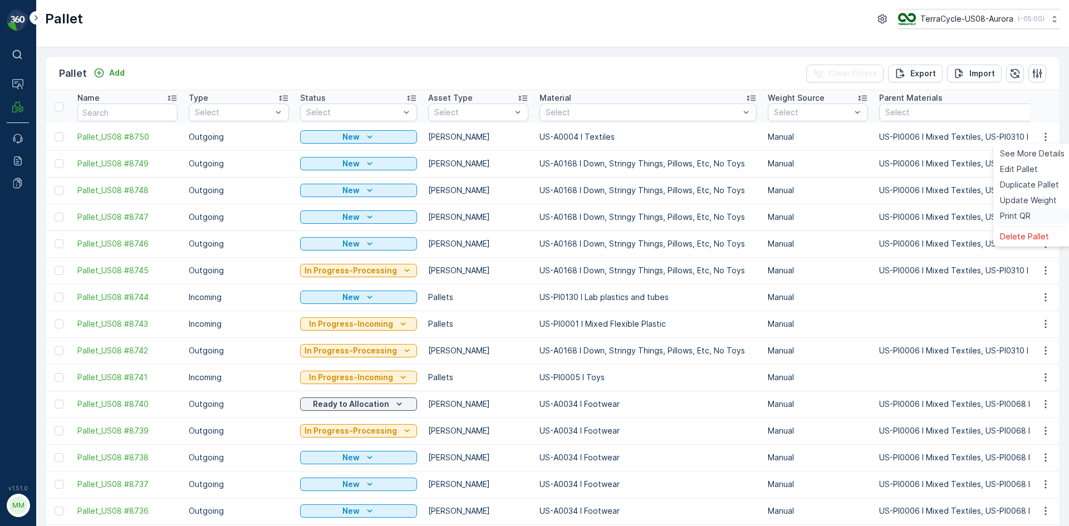
click at [1018, 218] on span "Print QR" at bounding box center [1015, 215] width 31 height 11
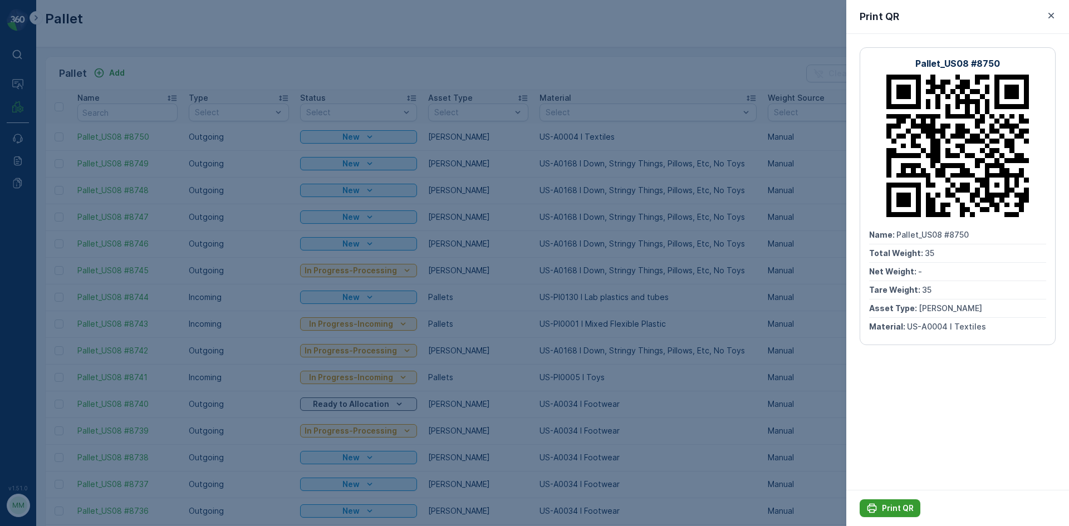
click at [910, 513] on p "Print QR" at bounding box center [898, 508] width 32 height 11
click at [735, 328] on div at bounding box center [534, 263] width 1069 height 526
